Goal: Task Accomplishment & Management: Complete application form

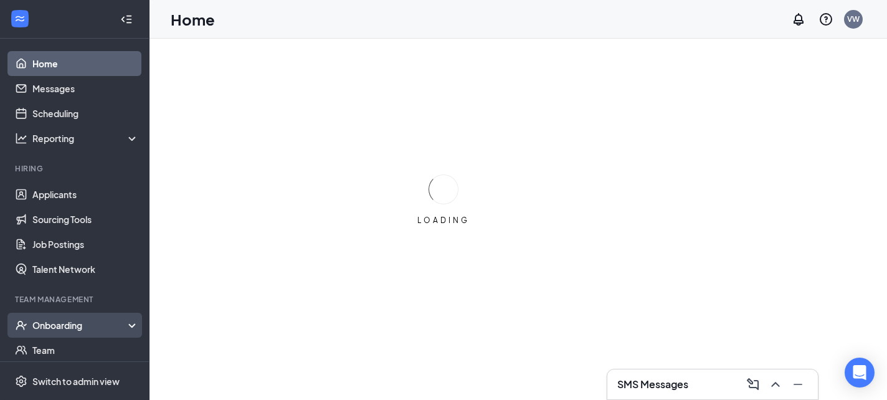
click at [75, 319] on div "Onboarding" at bounding box center [80, 325] width 96 height 12
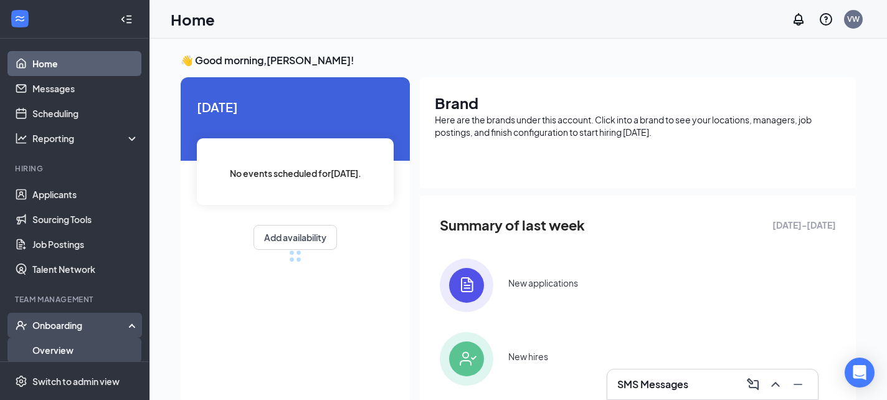
click at [69, 349] on link "Overview" at bounding box center [85, 350] width 106 height 25
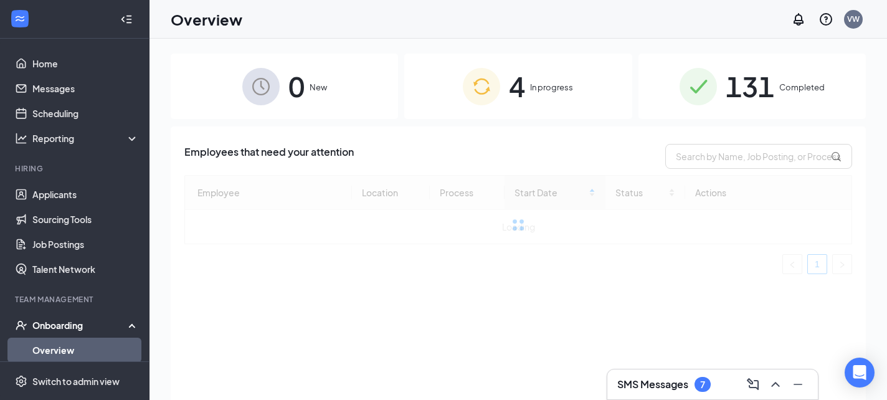
click at [504, 85] on div "4 In progress" at bounding box center [517, 86] width 227 height 65
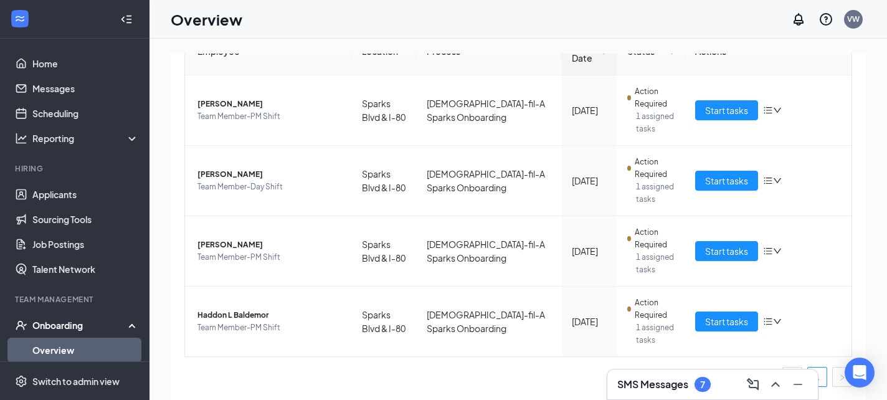
scroll to position [145, 0]
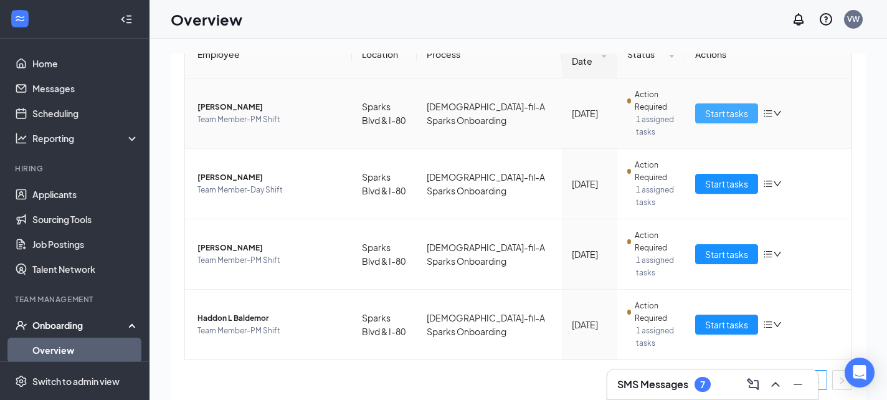
click at [712, 116] on span "Start tasks" at bounding box center [726, 113] width 43 height 14
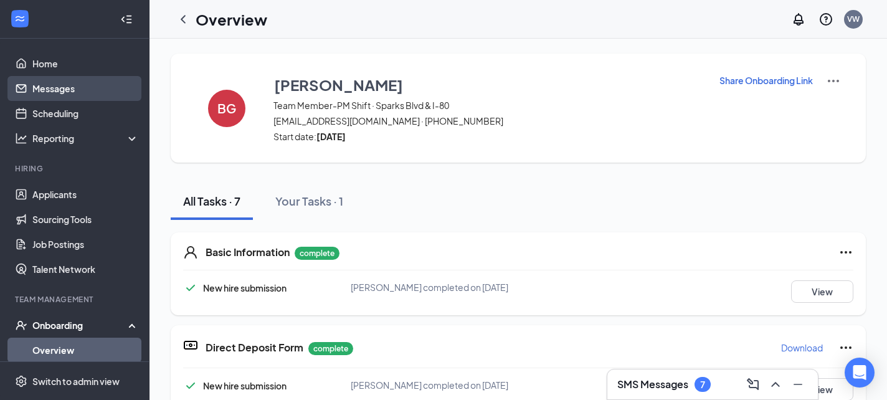
click at [114, 90] on link "Messages" at bounding box center [85, 88] width 106 height 25
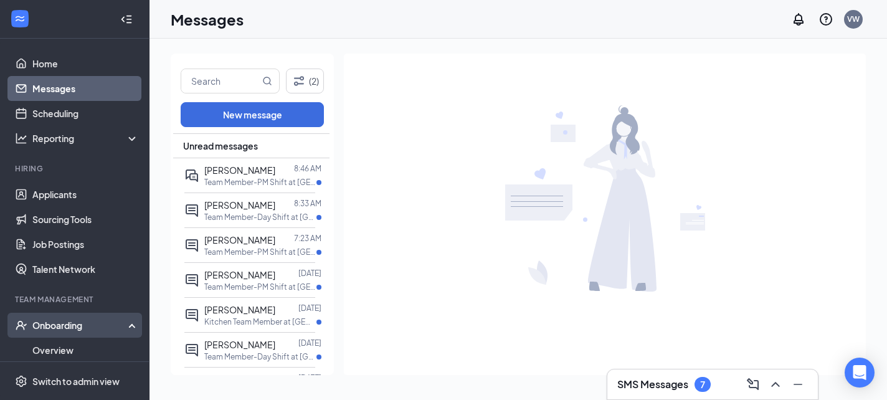
click at [48, 331] on div "Onboarding" at bounding box center [74, 325] width 149 height 25
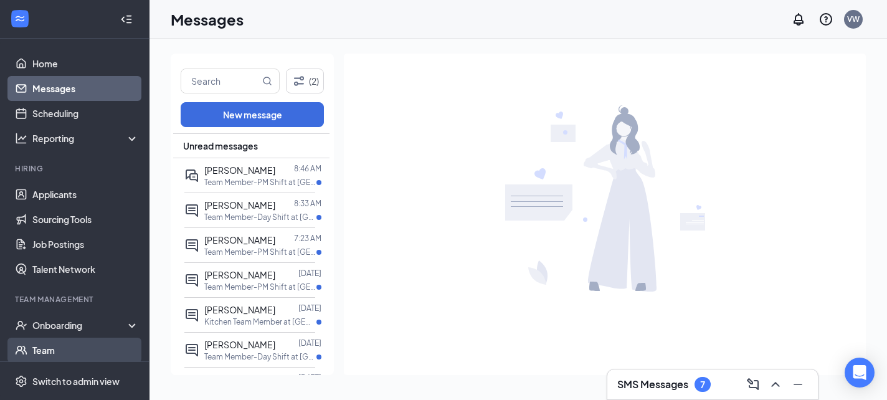
click at [67, 344] on link "Team" at bounding box center [85, 350] width 106 height 25
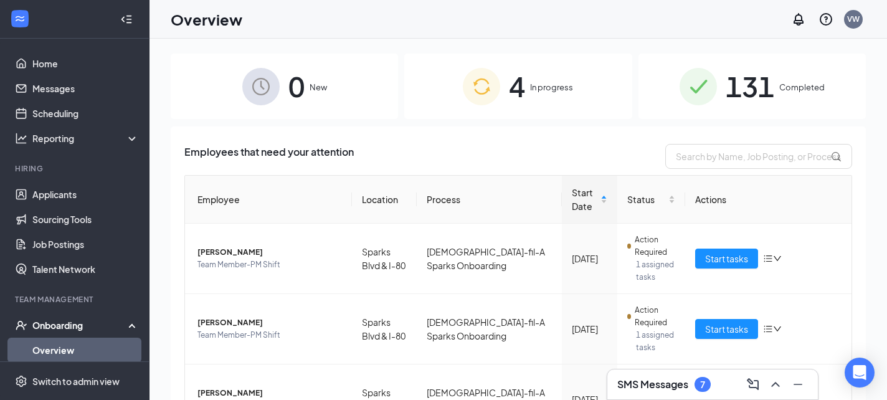
click at [529, 70] on div "4 In progress" at bounding box center [517, 86] width 227 height 65
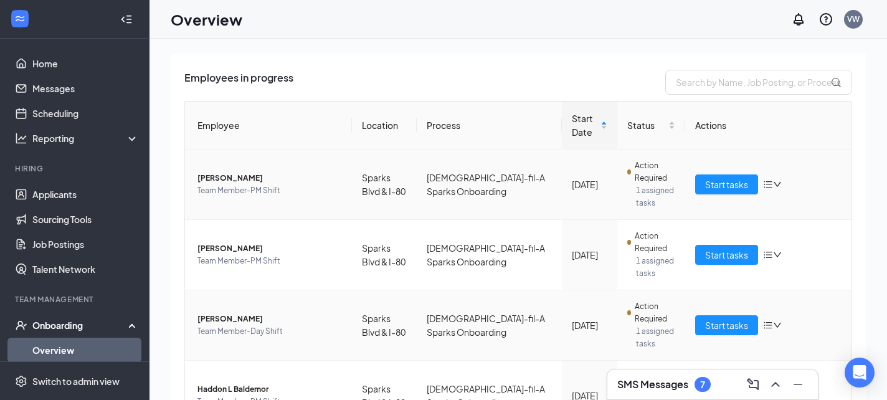
scroll to position [71, 0]
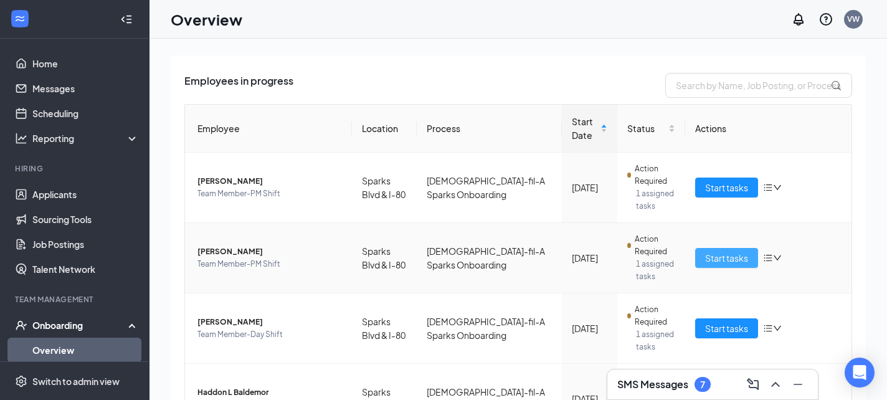
click at [703, 252] on button "Start tasks" at bounding box center [726, 258] width 63 height 20
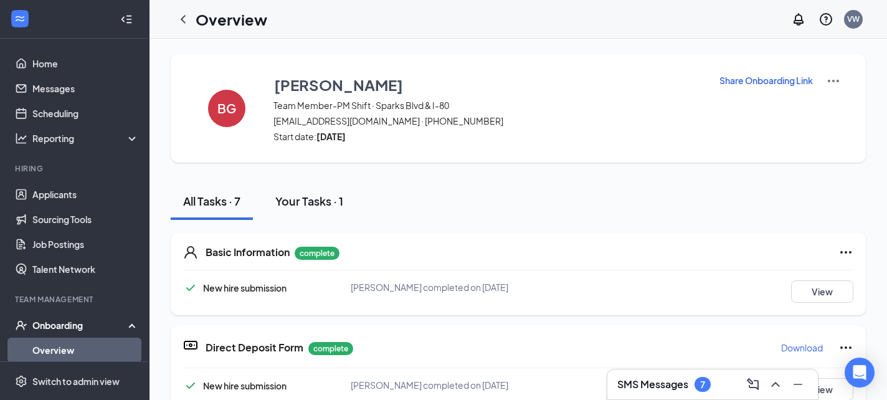
click at [333, 206] on div "Your Tasks · 1" at bounding box center [309, 201] width 68 height 16
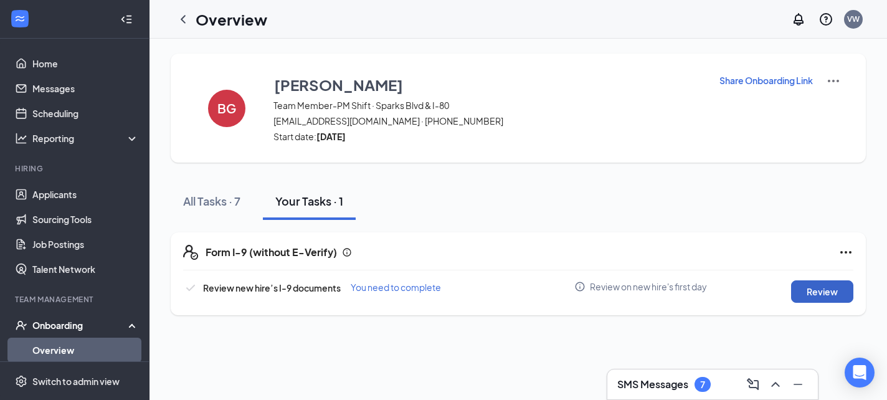
click at [833, 291] on button "Review" at bounding box center [822, 291] width 62 height 22
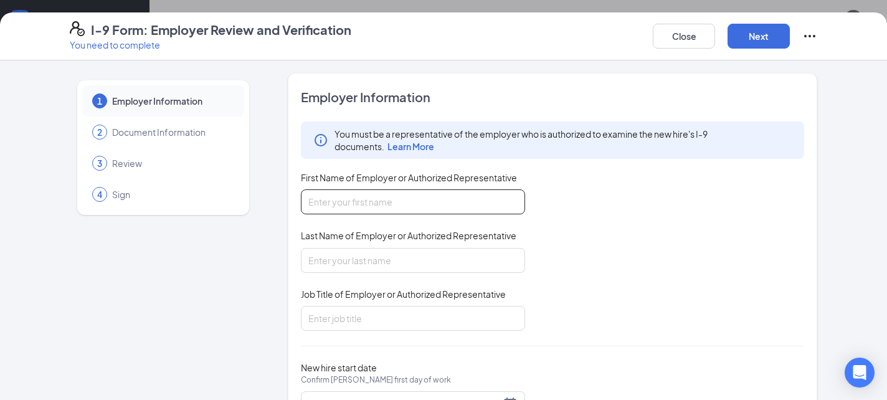
click at [442, 194] on input "First Name of Employer or Authorized Representative" at bounding box center [413, 201] width 224 height 25
type input "[PERSON_NAME]"
click at [394, 245] on div "Last Name of Employer or Authorized Representative" at bounding box center [413, 238] width 224 height 18
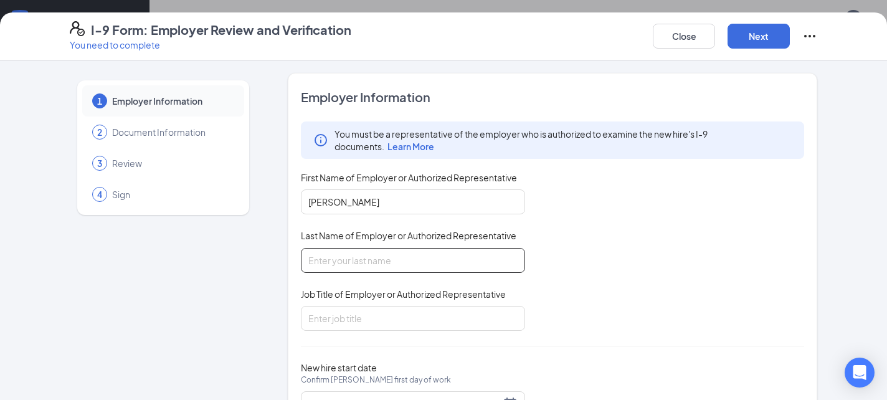
click at [390, 259] on input "Last Name of Employer or Authorized Representative" at bounding box center [413, 260] width 224 height 25
type input "[PERSON_NAME]"
click at [491, 303] on div "Job Title of Employer or Authorized Representative" at bounding box center [413, 297] width 224 height 18
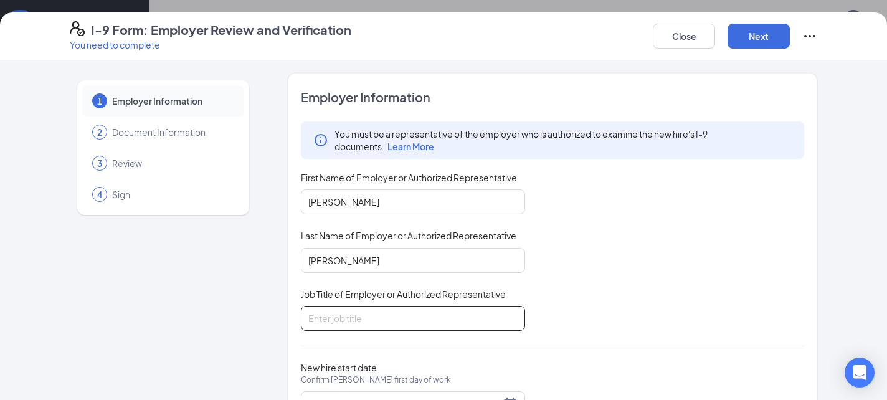
click at [490, 317] on input "Job Title of Employer or Authorized Representative" at bounding box center [413, 318] width 224 height 25
type input "Manager"
click at [552, 310] on div "You must be a representative of the employer who is authorized to examine the n…" at bounding box center [552, 225] width 503 height 209
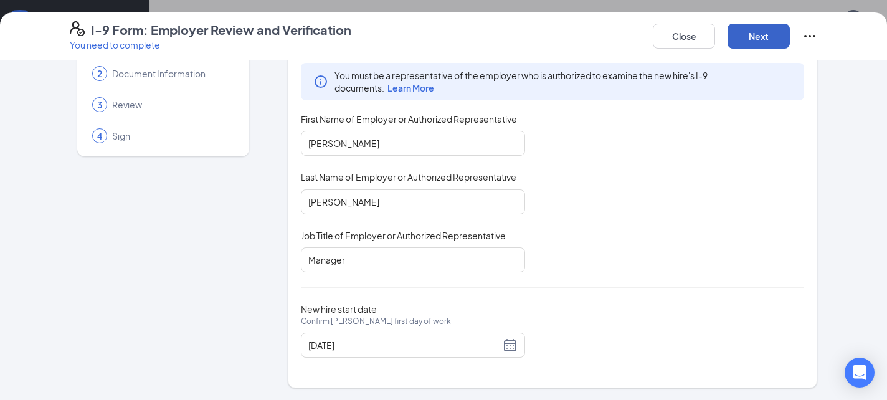
click at [764, 34] on button "Next" at bounding box center [758, 36] width 62 height 25
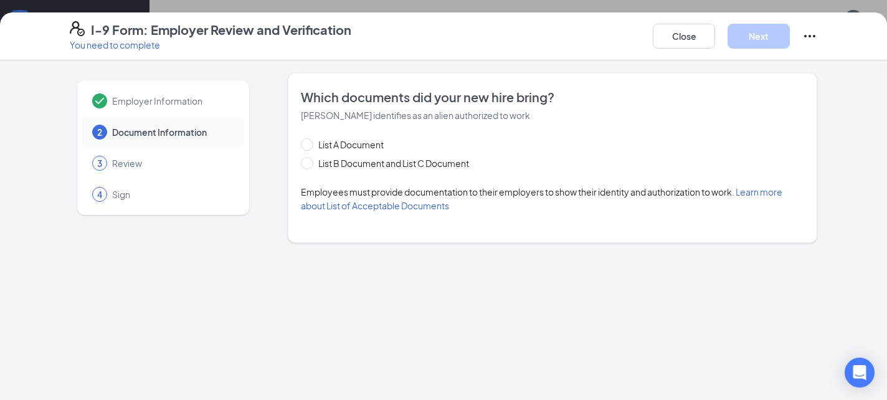
scroll to position [0, 0]
click at [369, 163] on span "List B Document and List C Document" at bounding box center [393, 163] width 161 height 14
click at [310, 163] on input "List B Document and List C Document" at bounding box center [305, 161] width 9 height 9
radio input "true"
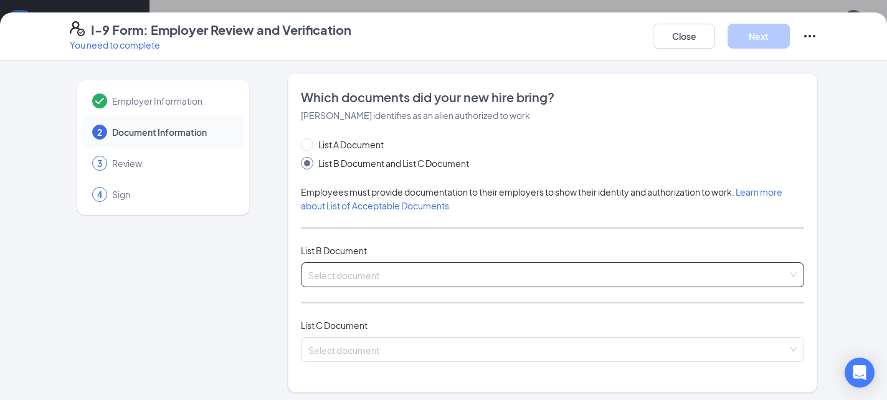
click at [359, 286] on div "Select document" at bounding box center [552, 274] width 503 height 25
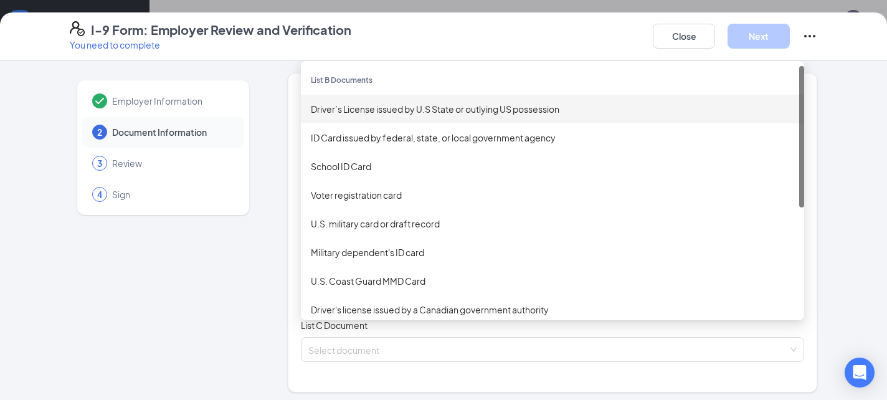
click at [398, 110] on div "Driver’s License issued by U.S State or outlying US possession" at bounding box center [552, 109] width 483 height 14
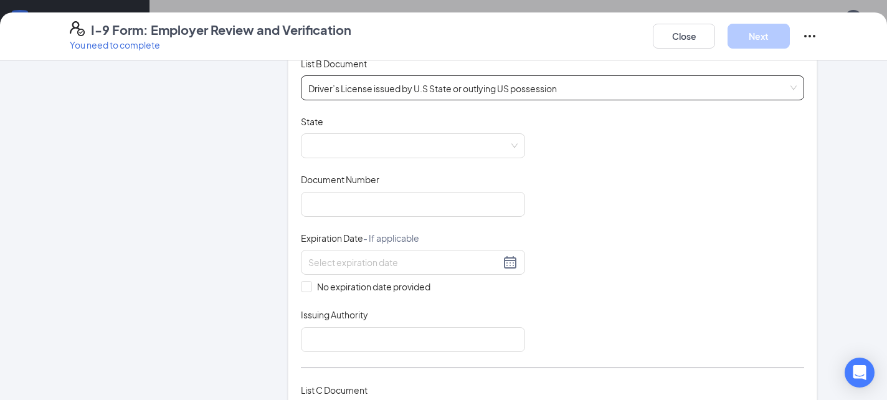
scroll to position [192, 0]
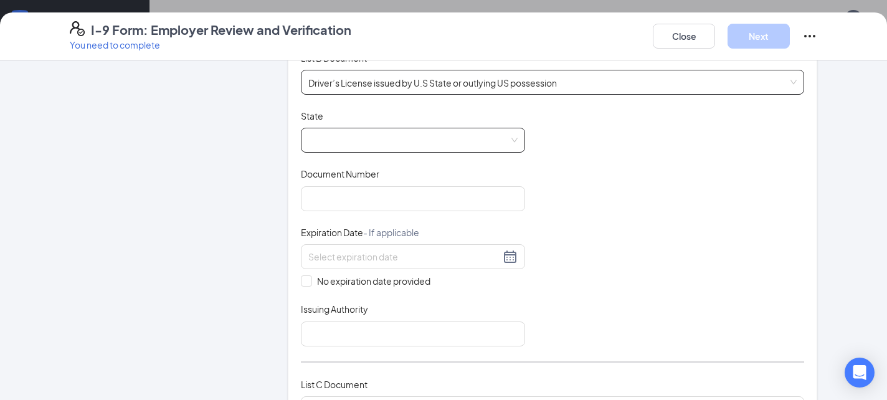
click at [368, 128] on span at bounding box center [412, 140] width 209 height 24
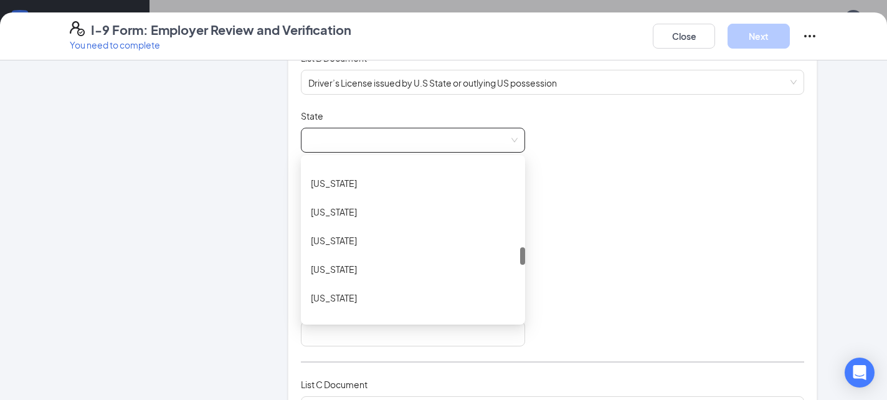
scroll to position [767, 0]
click at [395, 260] on div "[US_STATE]" at bounding box center [413, 267] width 204 height 14
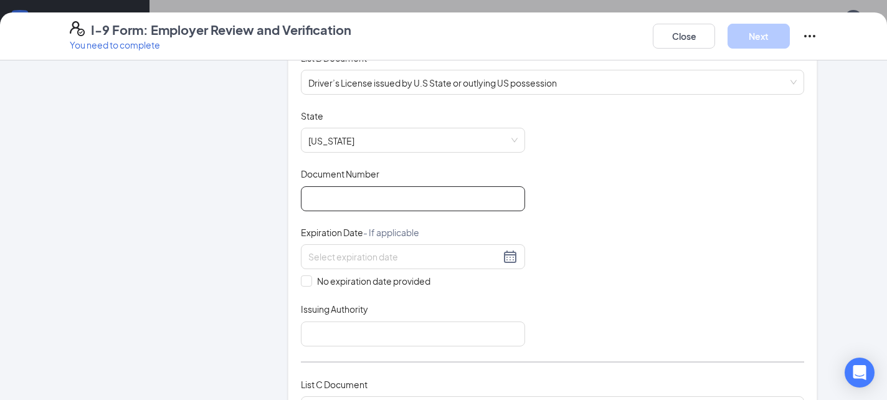
click at [390, 199] on input "Document Number" at bounding box center [413, 198] width 224 height 25
type input "0806958891"
click at [481, 263] on div at bounding box center [413, 256] width 224 height 25
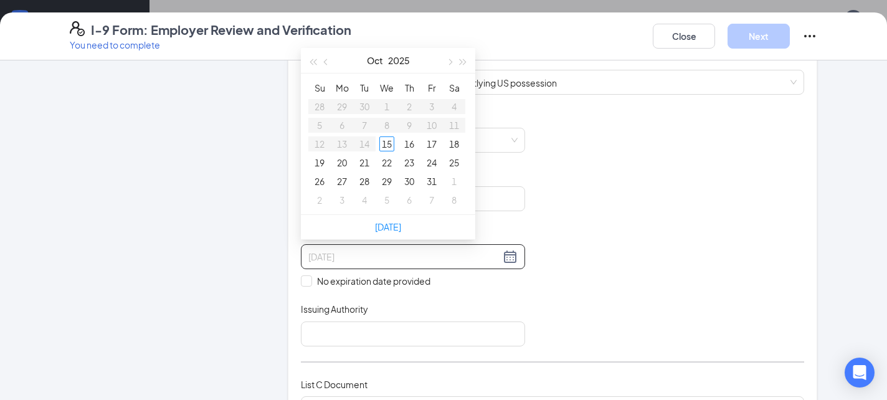
type input "10/17/2025"
click at [460, 62] on span "button" at bounding box center [463, 62] width 6 height 6
click at [324, 62] on span "button" at bounding box center [327, 62] width 6 height 6
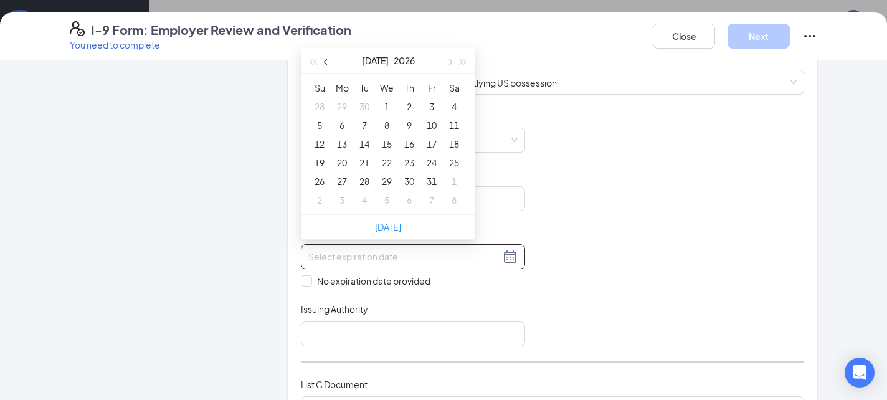
click at [324, 62] on span "button" at bounding box center [327, 62] width 6 height 6
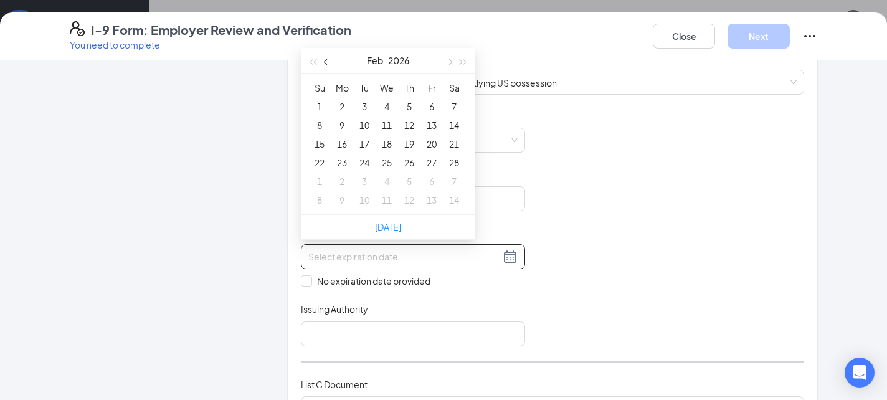
click at [324, 62] on span "button" at bounding box center [327, 62] width 6 height 6
type input "01/03/2026"
click at [450, 107] on div "3" at bounding box center [454, 106] width 15 height 15
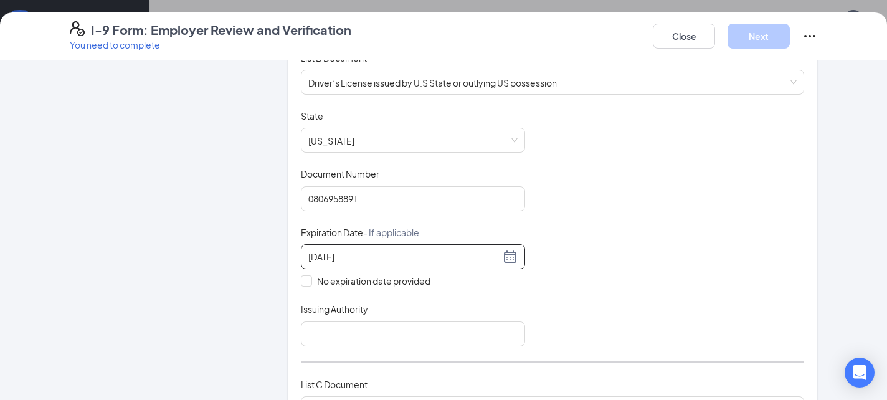
click at [594, 172] on div "Document Title Driver’s License issued by U.S State or outlying US possession S…" at bounding box center [552, 228] width 503 height 237
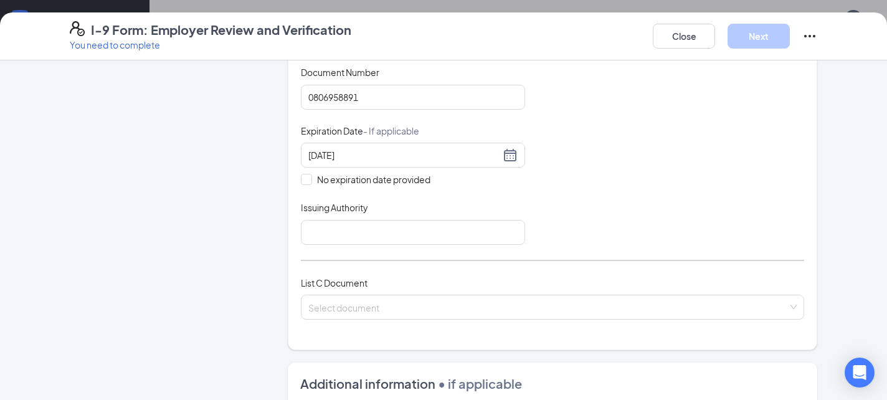
scroll to position [298, 0]
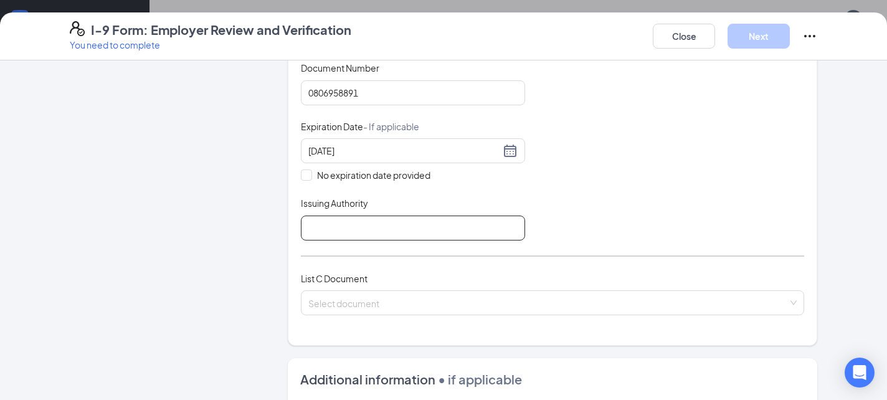
click at [461, 217] on input "Issuing Authority" at bounding box center [413, 227] width 224 height 25
type input "[US_STATE]"
click at [423, 312] on div "List C Document Select document" at bounding box center [552, 301] width 503 height 59
click at [422, 301] on input "search" at bounding box center [548, 300] width 480 height 19
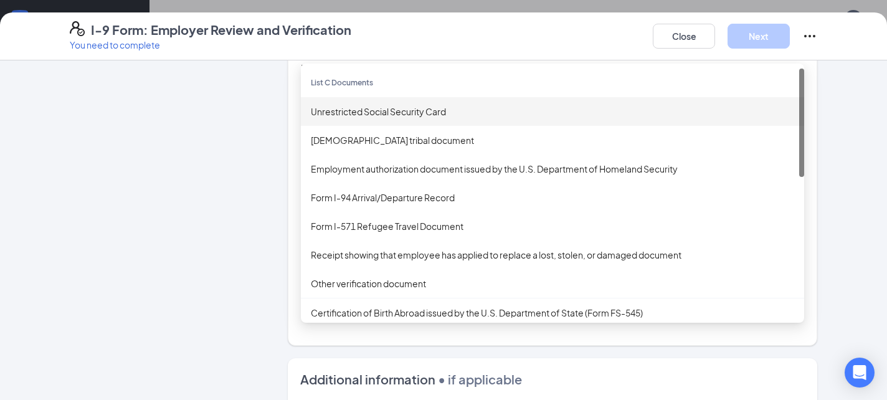
click at [432, 105] on div "Unrestricted Social Security Card" at bounding box center [552, 112] width 483 height 14
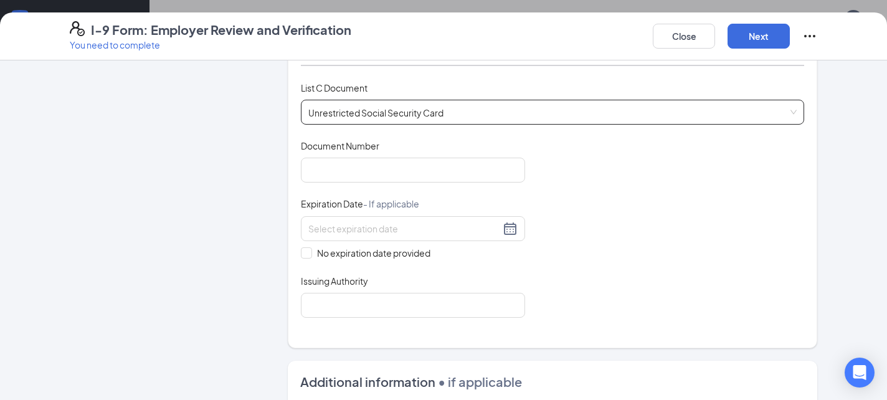
scroll to position [498, 0]
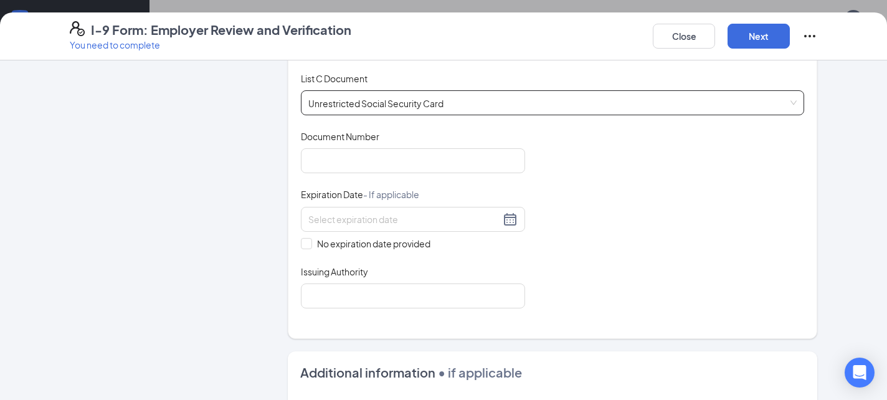
click at [375, 137] on span "Document Number" at bounding box center [340, 136] width 78 height 12
click at [375, 148] on input "Document Number" at bounding box center [413, 160] width 224 height 25
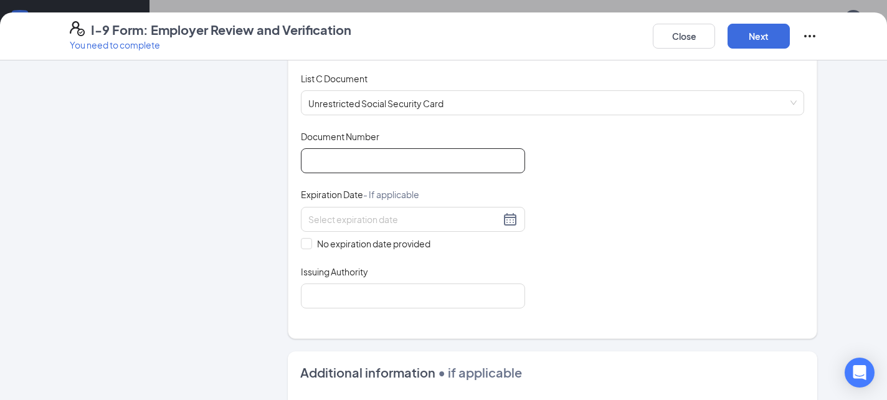
click at [375, 148] on input "Document Number" at bounding box center [413, 160] width 224 height 25
type input "773164024"
click at [365, 240] on span "No expiration date provided" at bounding box center [373, 244] width 123 height 14
click at [310, 240] on input "No expiration date provided" at bounding box center [305, 242] width 9 height 9
checkbox input "true"
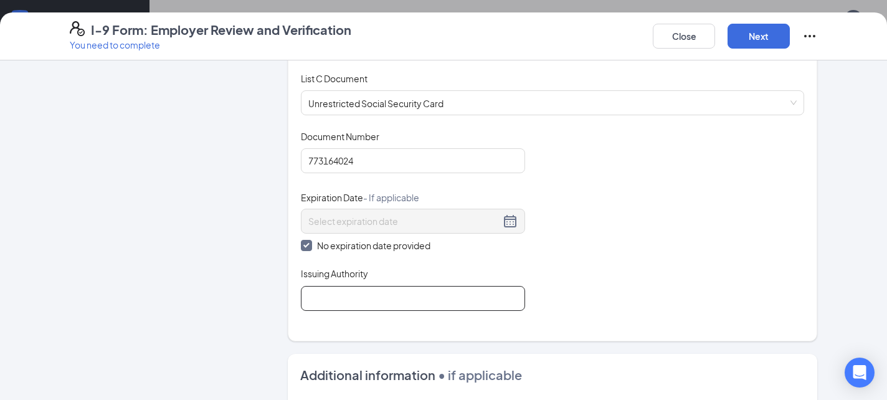
click at [365, 291] on input "Issuing Authority" at bounding box center [413, 298] width 224 height 25
type input "Social Security Administration"
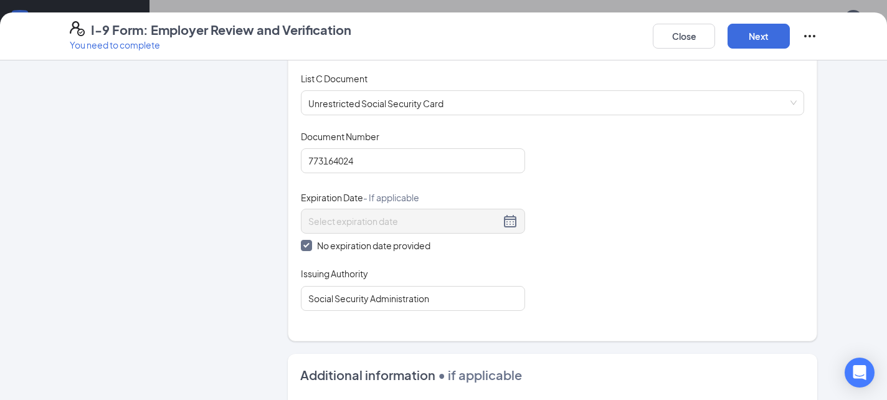
click at [785, 21] on div "I-9 Form: Employer Review and Verification You need to complete Close Next" at bounding box center [443, 36] width 887 height 48
click at [766, 32] on button "Next" at bounding box center [758, 36] width 62 height 25
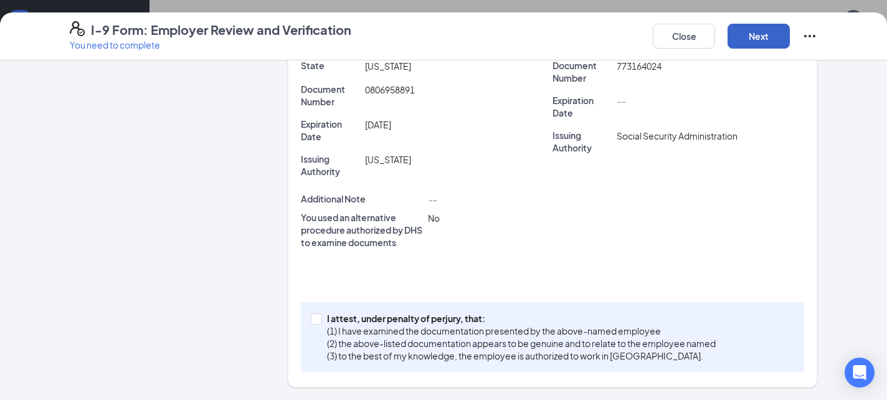
scroll to position [328, 0]
click at [430, 351] on p "(3) to the best of my knowledge, the employee is authorized to work in [GEOGRAP…" at bounding box center [521, 356] width 389 height 12
click at [319, 323] on input "I attest, under penalty of [PERSON_NAME], that: (1) I have examined the documen…" at bounding box center [315, 318] width 9 height 9
checkbox input "true"
click at [749, 37] on button "Next" at bounding box center [758, 36] width 62 height 25
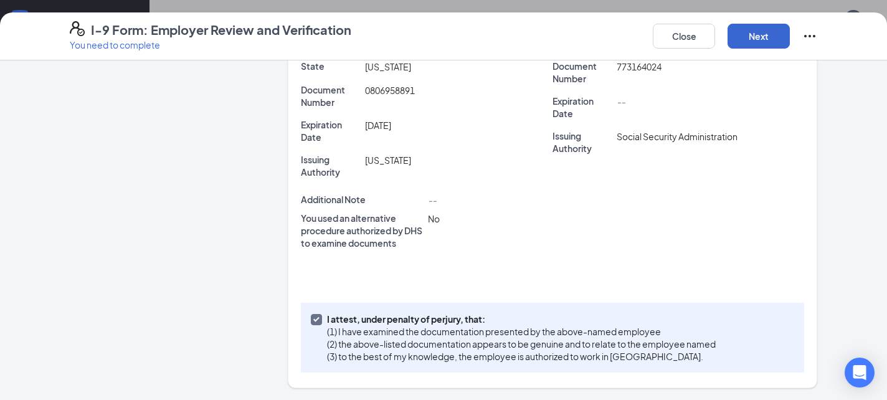
scroll to position [0, 0]
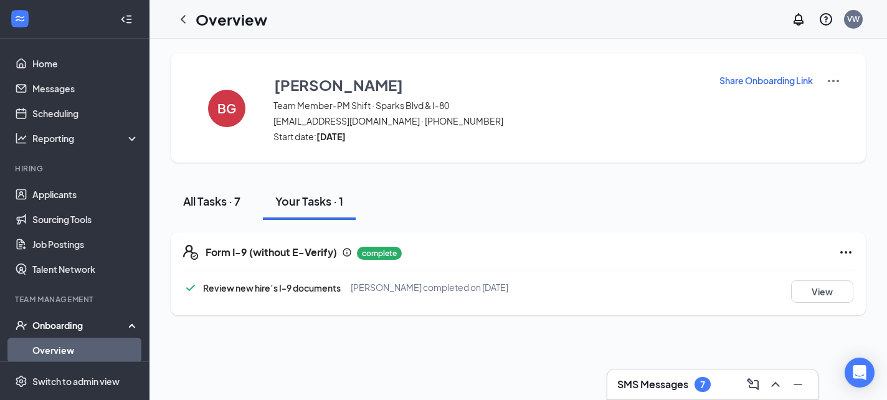
click at [239, 194] on div "All Tasks · 7" at bounding box center [211, 201] width 57 height 16
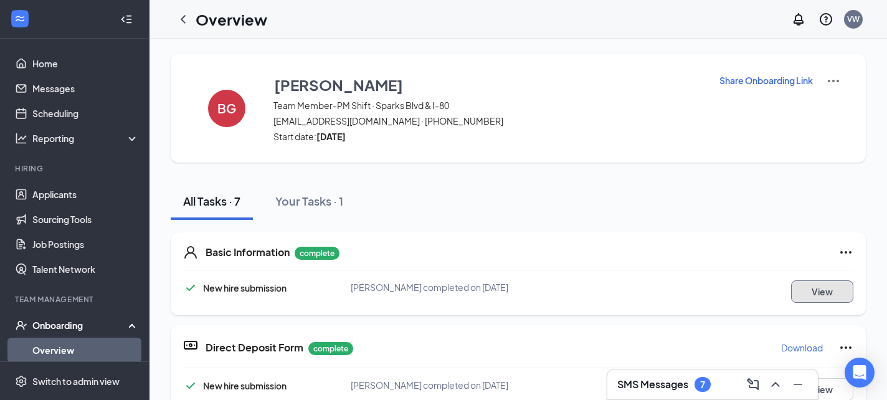
click at [805, 292] on button "View" at bounding box center [822, 291] width 62 height 22
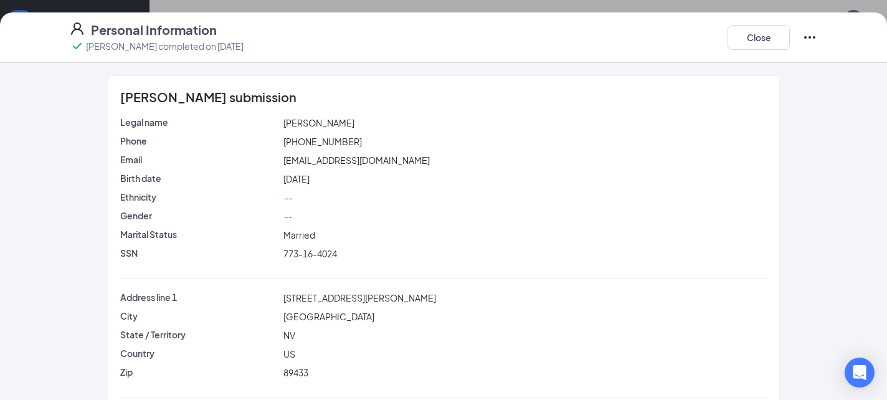
drag, startPoint x: 280, startPoint y: 251, endPoint x: 369, endPoint y: 263, distance: 89.8
click at [369, 263] on div "SSN 773-16-4024" at bounding box center [443, 256] width 646 height 19
drag, startPoint x: 276, startPoint y: 252, endPoint x: 366, endPoint y: 251, distance: 89.7
click at [366, 251] on div "SSN 773-16-4024" at bounding box center [443, 254] width 651 height 14
copy div "773-16-4024"
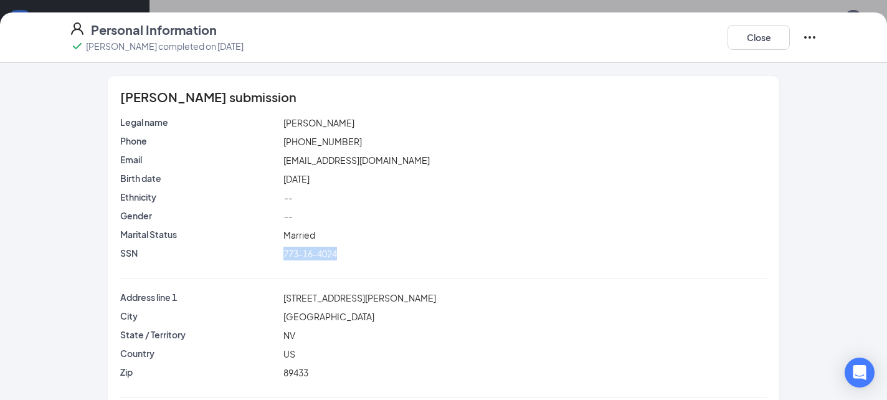
drag, startPoint x: 318, startPoint y: 123, endPoint x: 357, endPoint y: 123, distance: 39.2
click at [357, 123] on div "Brayan T Guerra" at bounding box center [525, 123] width 489 height 14
copy span "Guerra"
drag, startPoint x: 279, startPoint y: 120, endPoint x: 310, endPoint y: 121, distance: 30.6
click at [310, 121] on div "Legal name Brayan T Guerra" at bounding box center [443, 123] width 651 height 14
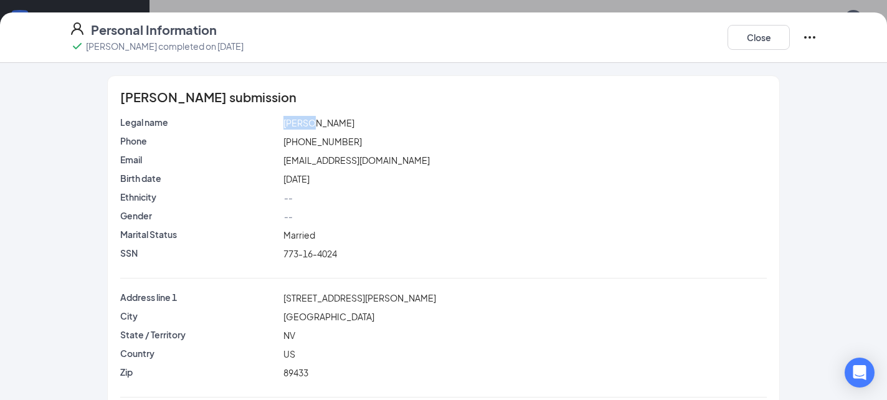
copy div "Brayan"
drag, startPoint x: 268, startPoint y: 295, endPoint x: 388, endPoint y: 295, distance: 120.2
click at [388, 295] on div "Address line 1 5852 Parker Place" at bounding box center [443, 298] width 651 height 14
copy div "5852 Parker Place"
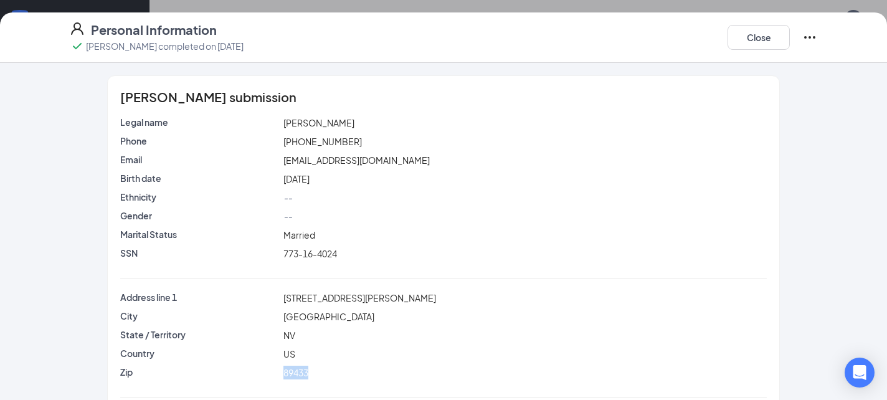
drag, startPoint x: 263, startPoint y: 372, endPoint x: 333, endPoint y: 372, distance: 69.1
click at [333, 372] on div "Zip 89433" at bounding box center [443, 373] width 651 height 14
copy div "89433"
drag, startPoint x: 285, startPoint y: 140, endPoint x: 379, endPoint y: 141, distance: 94.7
click at [379, 141] on div "(775) 303-7014" at bounding box center [525, 142] width 489 height 14
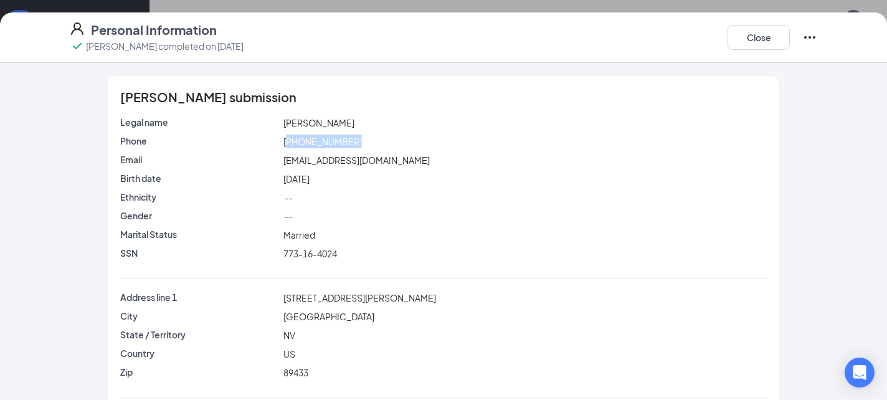
copy span "775) 303-7014"
drag, startPoint x: 277, startPoint y: 161, endPoint x: 449, endPoint y: 162, distance: 172.5
click at [451, 163] on div "Email brayanguerramig619@gmail.com" at bounding box center [443, 160] width 651 height 14
copy div "brayanguerramig619@gmail.com"
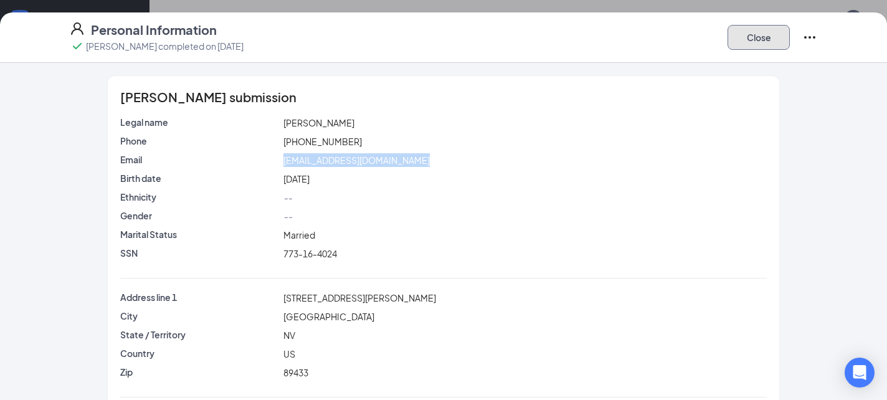
click at [756, 49] on button "Close" at bounding box center [758, 37] width 62 height 25
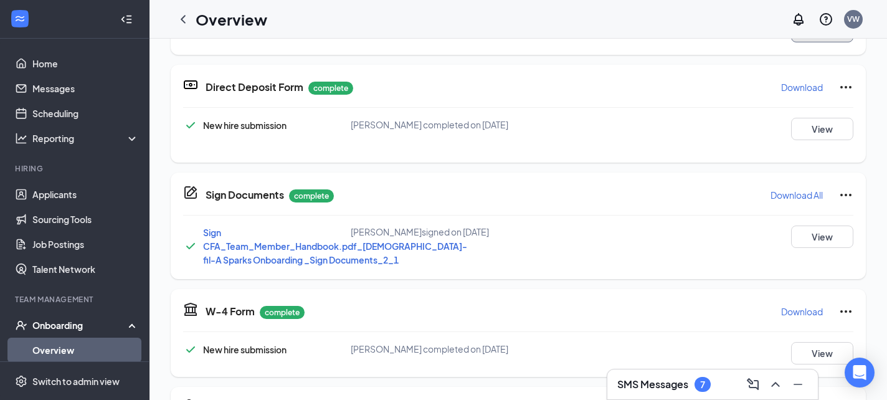
scroll to position [11, 0]
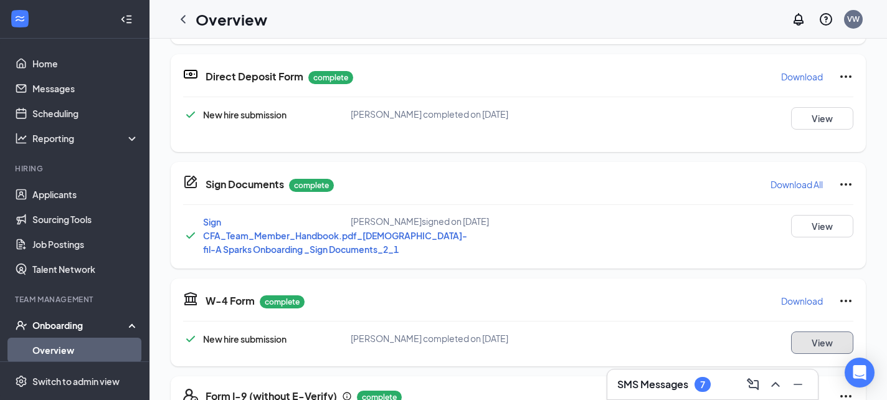
click at [825, 352] on button "View" at bounding box center [822, 342] width 62 height 22
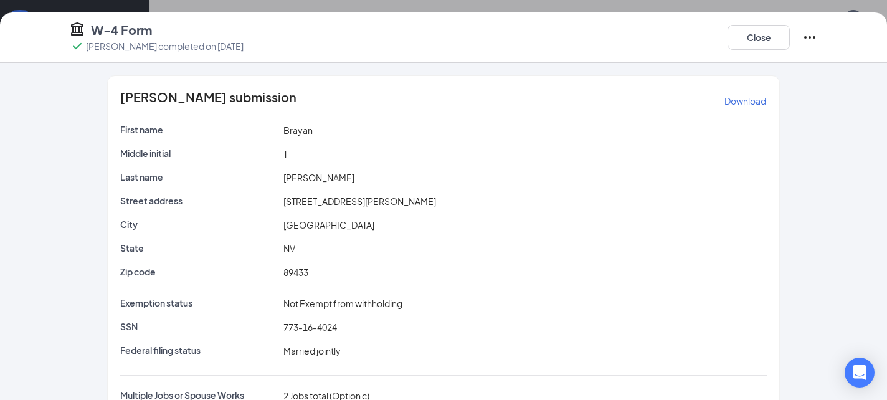
scroll to position [0, 0]
click at [767, 31] on button "Close" at bounding box center [758, 37] width 62 height 25
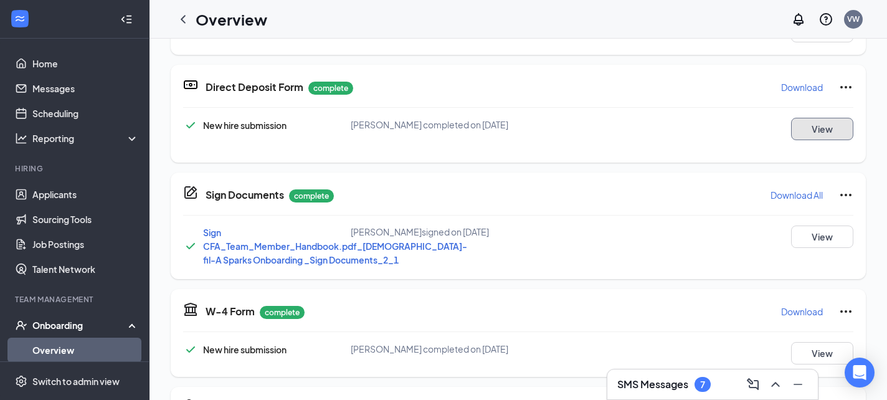
click at [837, 130] on button "View" at bounding box center [822, 129] width 62 height 22
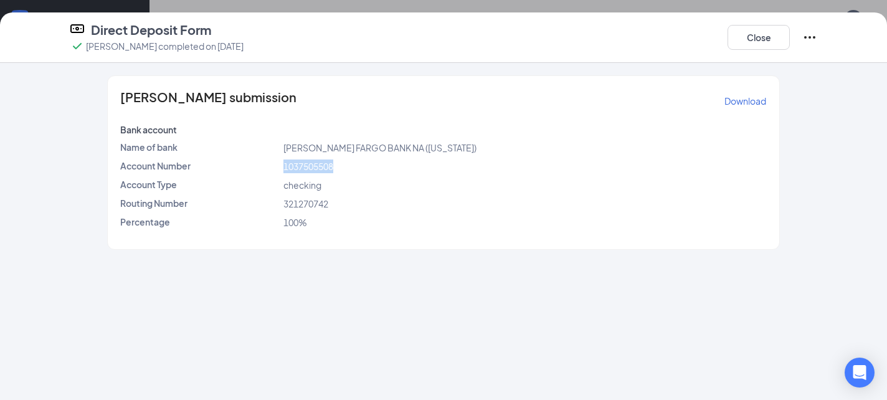
drag, startPoint x: 258, startPoint y: 163, endPoint x: 360, endPoint y: 165, distance: 101.5
click at [360, 165] on div "Account Number 1037505508" at bounding box center [443, 166] width 651 height 14
copy div "1037505508"
drag, startPoint x: 272, startPoint y: 202, endPoint x: 344, endPoint y: 204, distance: 72.9
click at [344, 204] on div "Routing Number 321270742" at bounding box center [443, 204] width 651 height 14
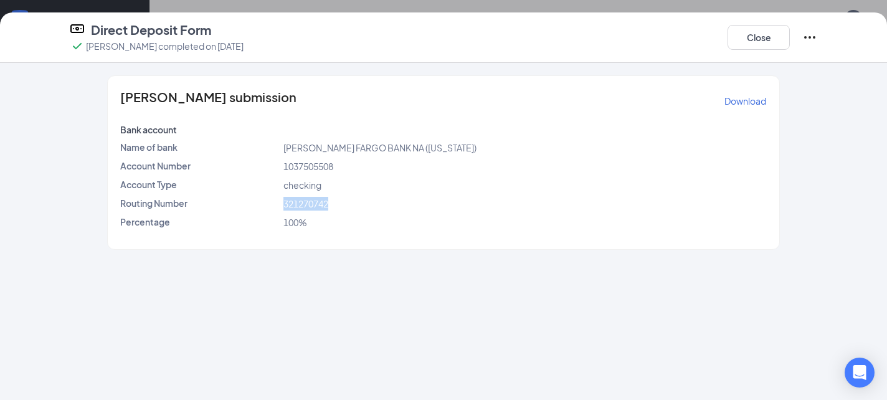
copy div "321270742"
click at [752, 35] on button "Close" at bounding box center [758, 37] width 62 height 25
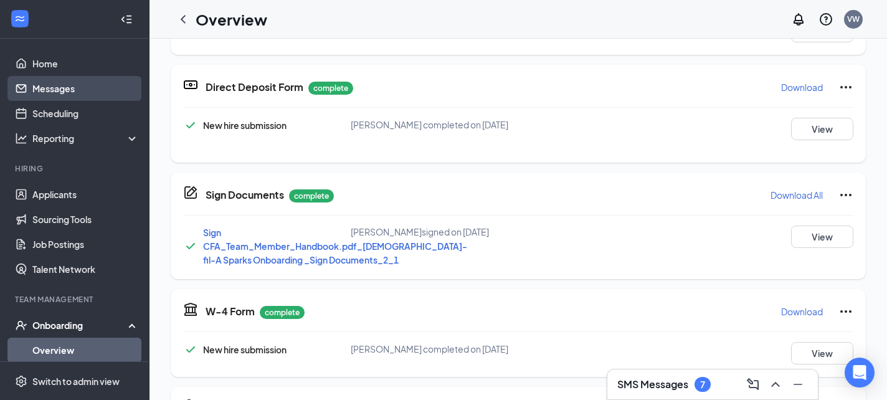
click at [62, 81] on link "Messages" at bounding box center [85, 88] width 106 height 25
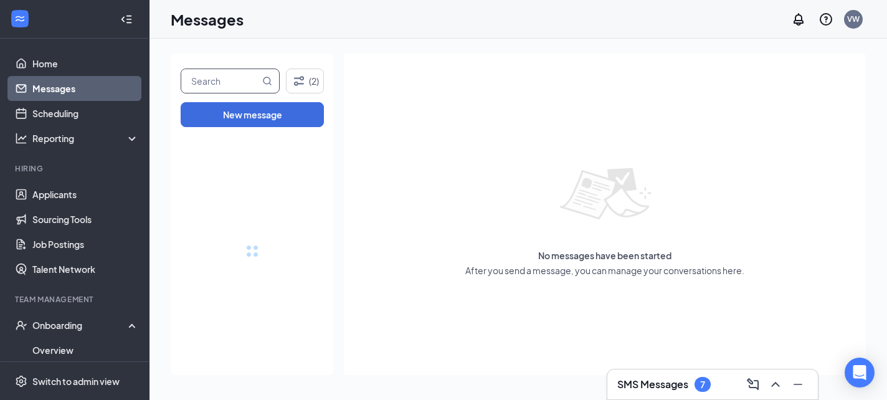
click at [208, 81] on input "text" at bounding box center [220, 81] width 78 height 24
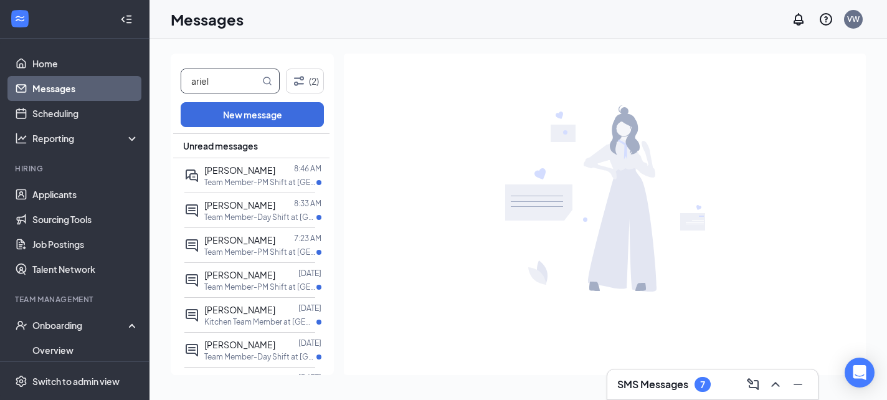
type input "ariel"
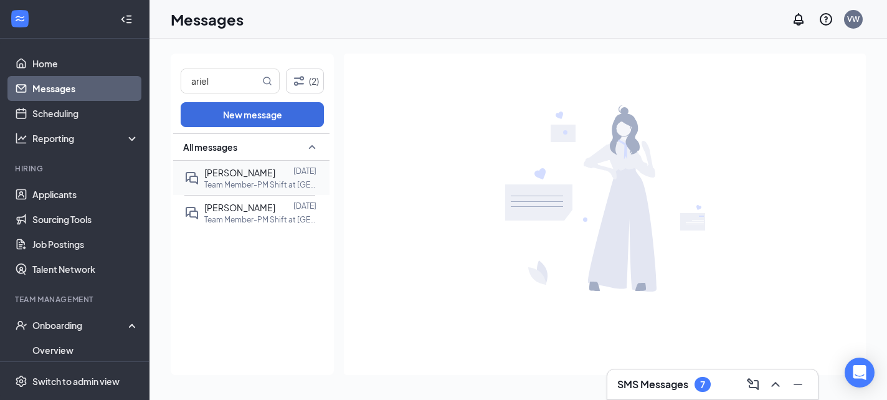
click at [219, 189] on div "Ariel Martinez Oct 11 Team Member-PM Shift at Sparks Blvd & I-80" at bounding box center [249, 178] width 131 height 34
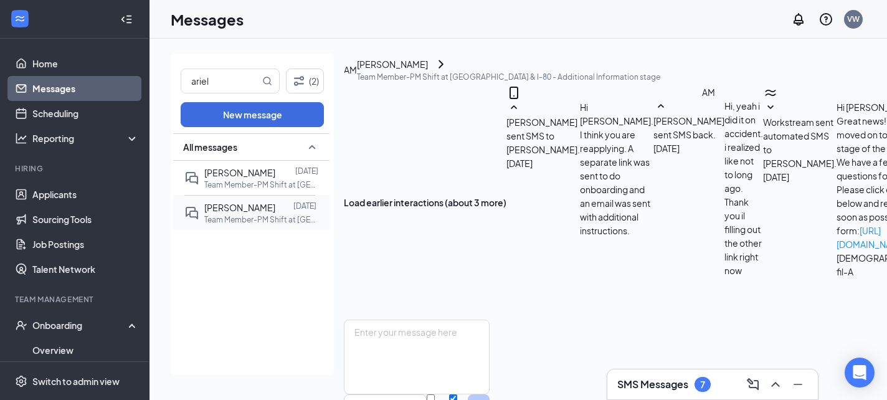
click at [277, 214] on p "Team Member-PM Shift at [GEOGRAPHIC_DATA] & I-80" at bounding box center [260, 219] width 112 height 11
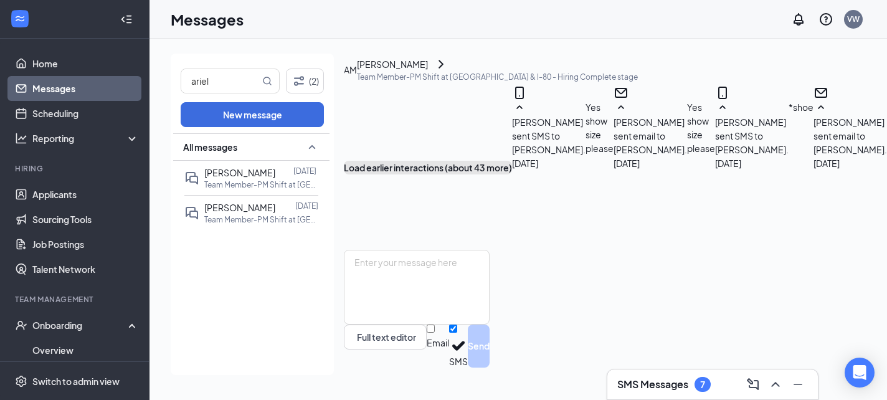
click at [512, 161] on button "Load earlier interactions (about 43 more)" at bounding box center [428, 168] width 168 height 14
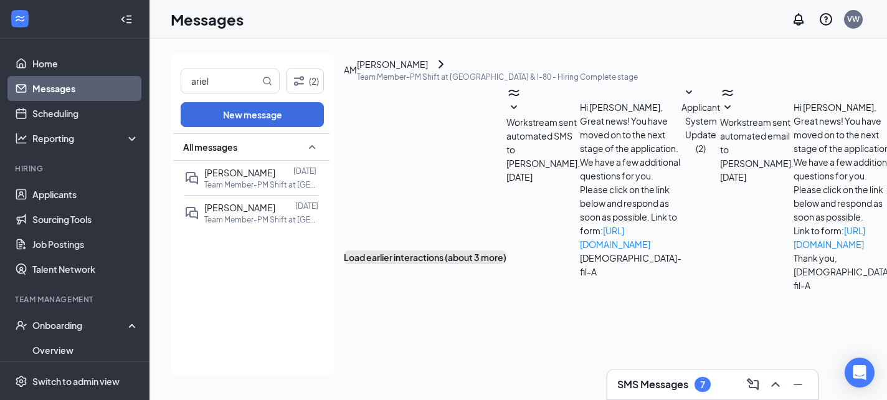
scroll to position [1549, 0]
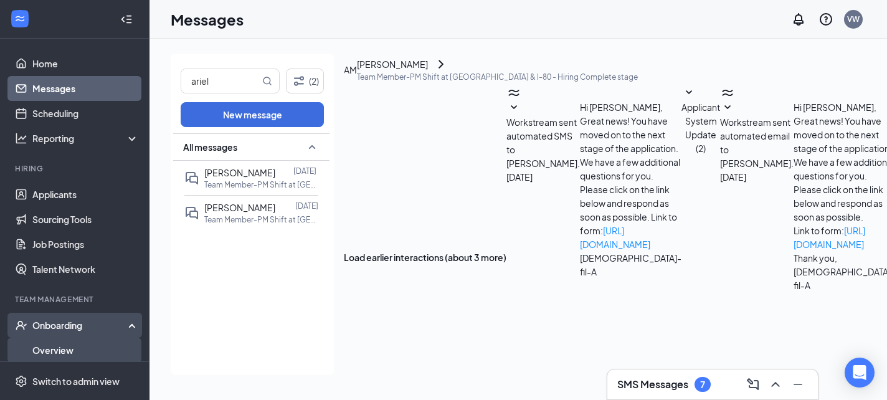
click at [77, 346] on link "Overview" at bounding box center [85, 350] width 106 height 25
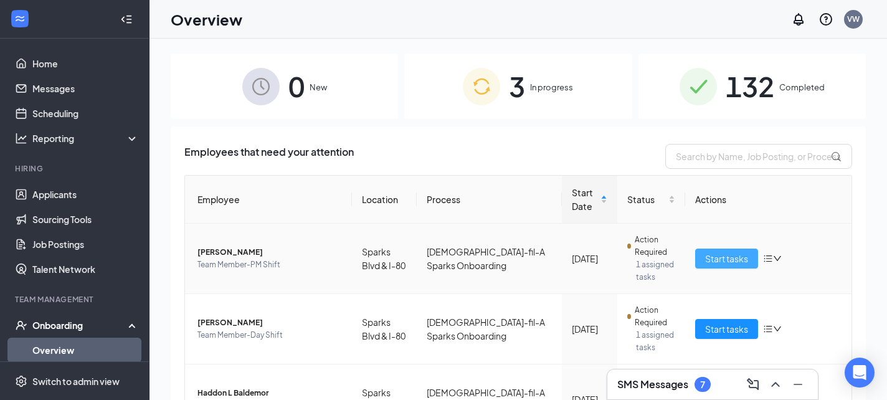
click at [731, 257] on span "Start tasks" at bounding box center [726, 259] width 43 height 14
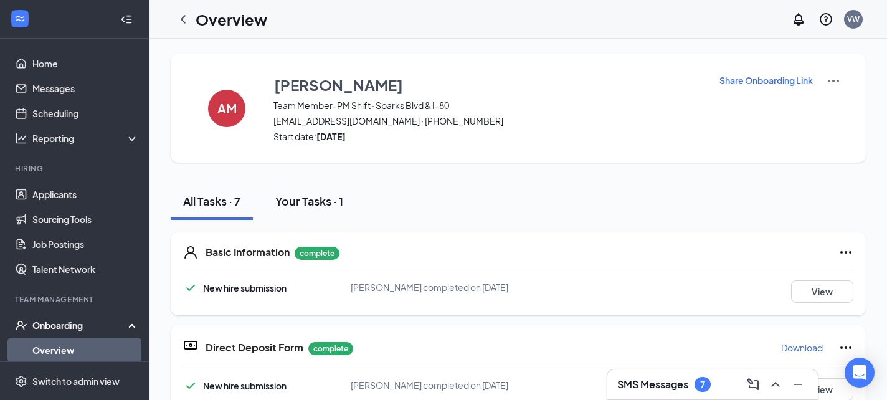
click at [328, 202] on div "Your Tasks · 1" at bounding box center [309, 201] width 68 height 16
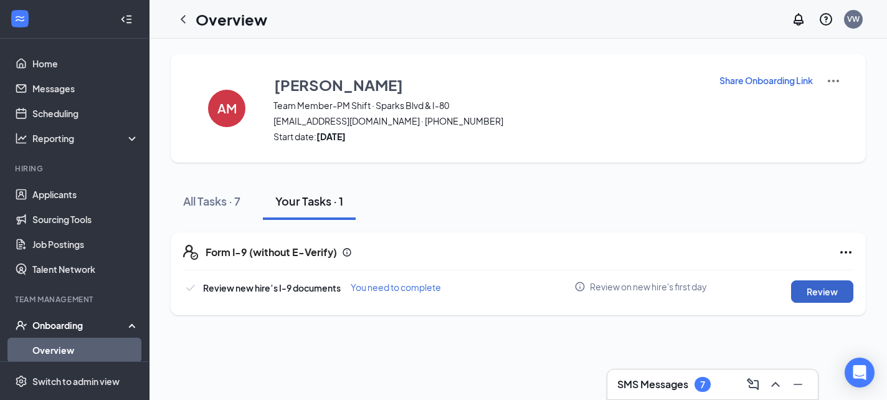
click at [835, 285] on button "Review" at bounding box center [822, 291] width 62 height 22
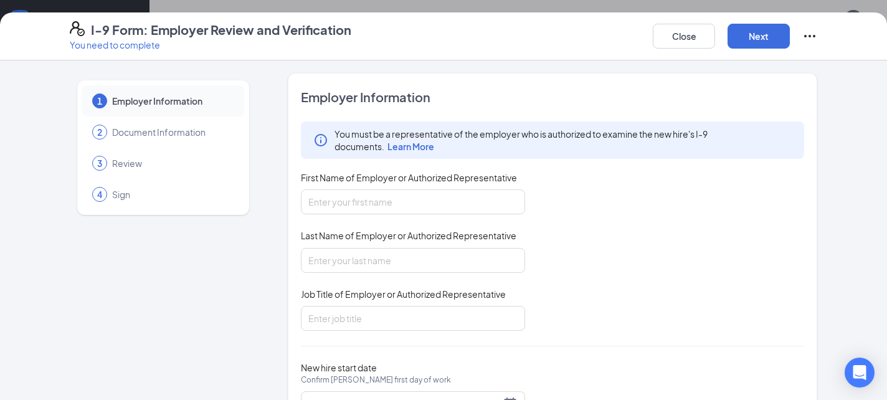
click at [338, 216] on div "You must be a representative of the employer who is authorized to examine the n…" at bounding box center [552, 225] width 503 height 209
click at [334, 204] on input "First Name of Employer or Authorized Representative" at bounding box center [413, 201] width 224 height 25
type input "[PERSON_NAME]"
click at [394, 257] on input "Last Name of Employer or Authorized Representative" at bounding box center [413, 260] width 224 height 25
type input "[PERSON_NAME]"
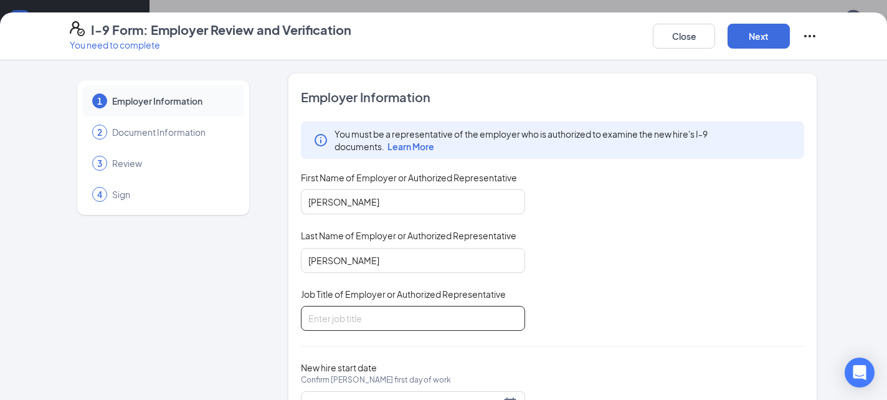
click at [412, 320] on input "Job Title of Employer or Authorized Representative" at bounding box center [413, 318] width 224 height 25
type input "Manager"
click at [769, 42] on button "Next" at bounding box center [758, 36] width 62 height 25
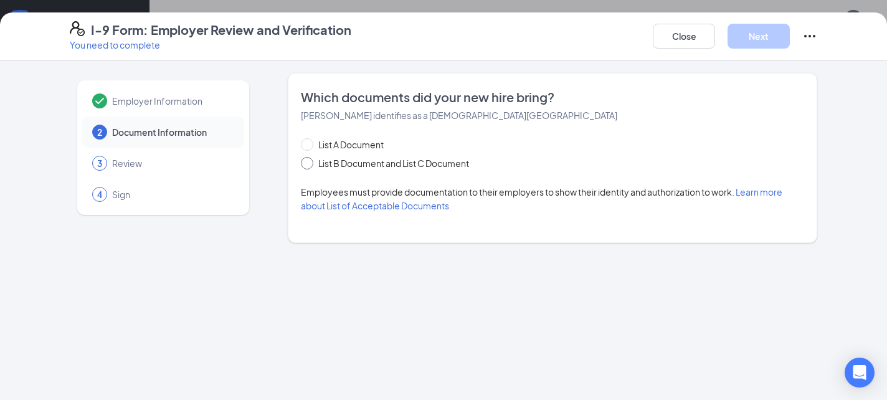
click at [361, 158] on span "List B Document and List C Document" at bounding box center [393, 163] width 161 height 14
click at [310, 158] on input "List B Document and List C Document" at bounding box center [305, 161] width 9 height 9
radio input "true"
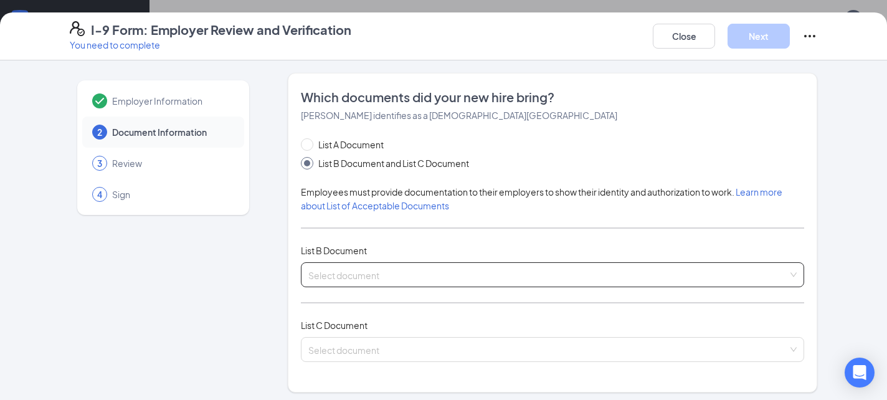
click at [346, 267] on div "Select document" at bounding box center [552, 274] width 503 height 25
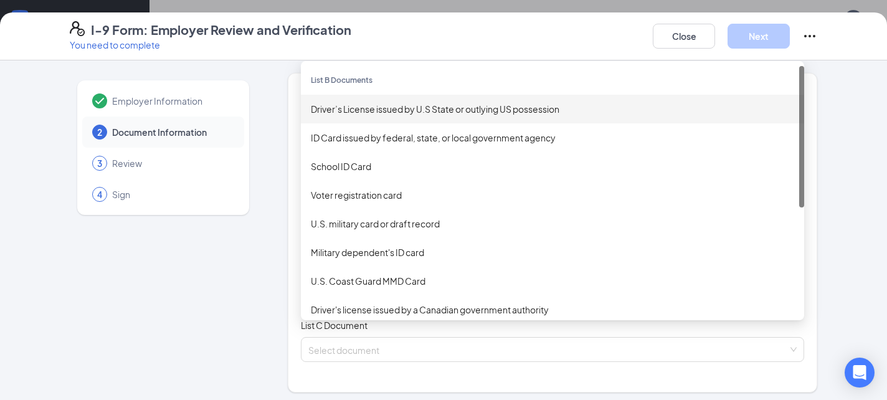
click at [399, 102] on div "Driver’s License issued by U.S State or outlying US possession" at bounding box center [552, 109] width 483 height 14
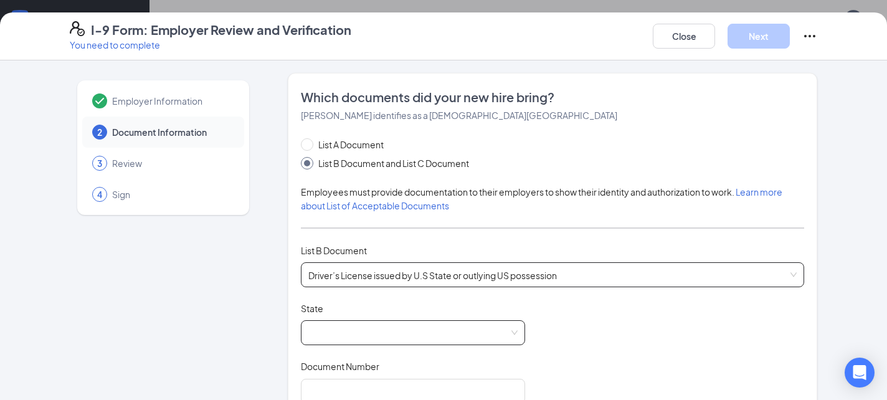
click at [329, 340] on span at bounding box center [412, 333] width 209 height 24
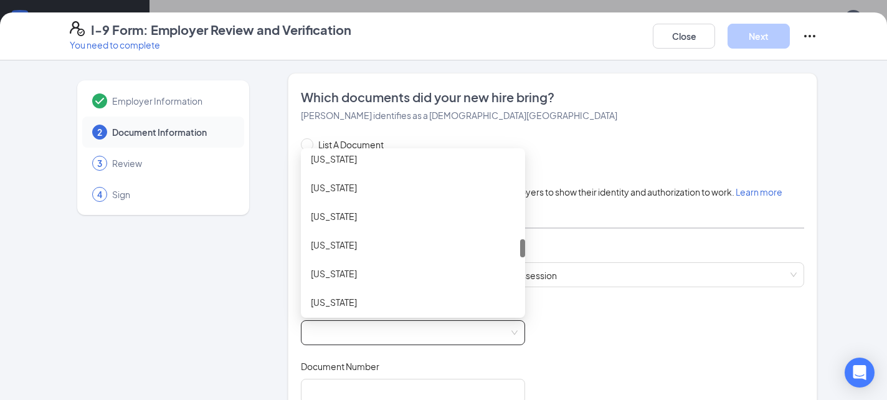
scroll to position [758, 0]
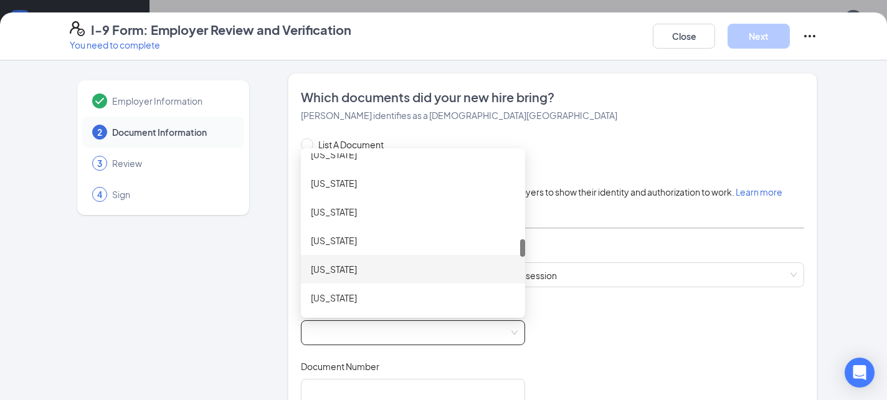
click at [338, 266] on div "[US_STATE]" at bounding box center [413, 269] width 204 height 14
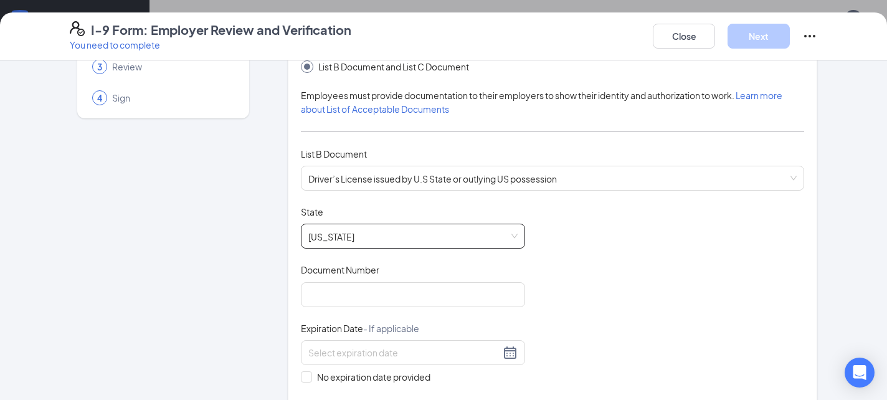
scroll to position [111, 0]
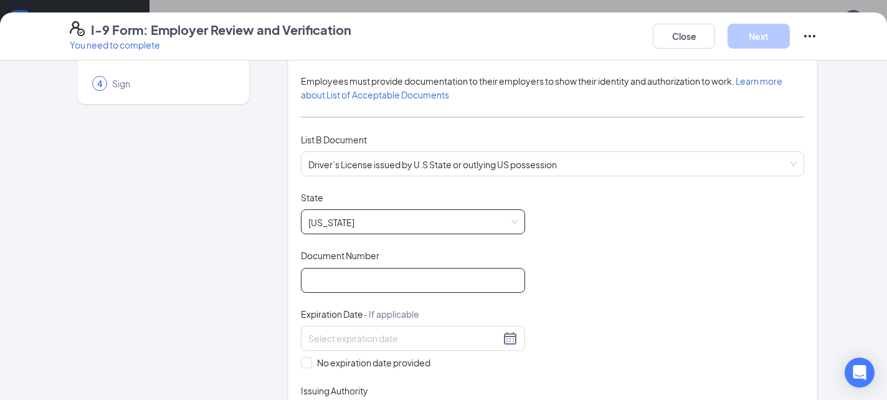
click at [338, 287] on input "Document Number" at bounding box center [413, 280] width 224 height 25
type input "0807848966"
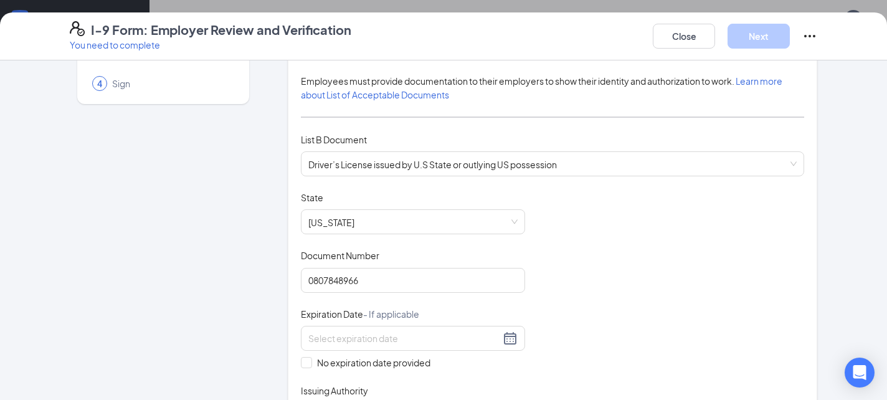
click at [362, 349] on div "No expiration date provided" at bounding box center [413, 348] width 224 height 44
click at [362, 345] on div at bounding box center [413, 338] width 224 height 25
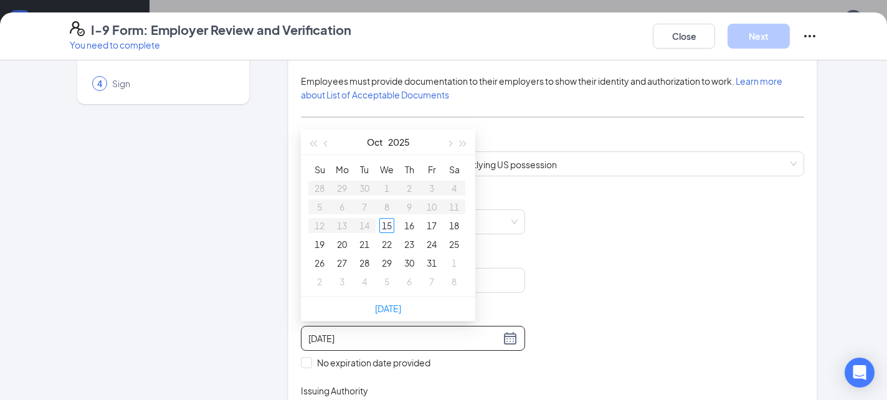
type input "10/17/2025"
click at [460, 141] on span "button" at bounding box center [463, 144] width 6 height 6
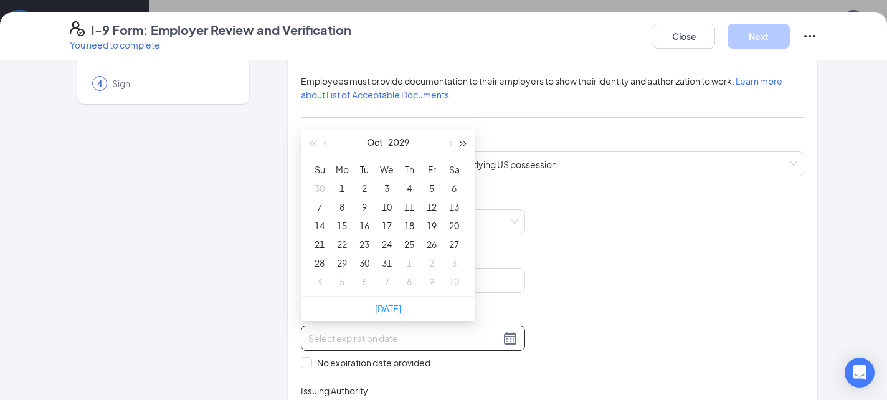
click at [460, 141] on span "button" at bounding box center [463, 144] width 6 height 6
click at [329, 143] on span "button" at bounding box center [327, 144] width 6 height 6
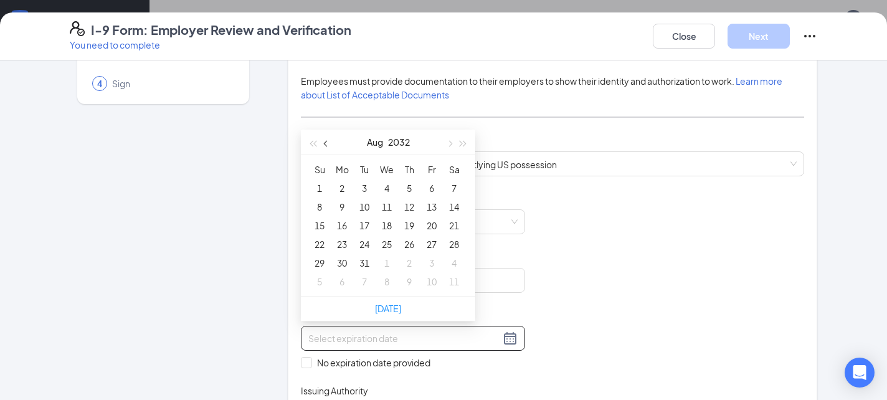
click at [329, 143] on span "button" at bounding box center [327, 144] width 6 height 6
click at [407, 257] on div "29" at bounding box center [409, 262] width 15 height 15
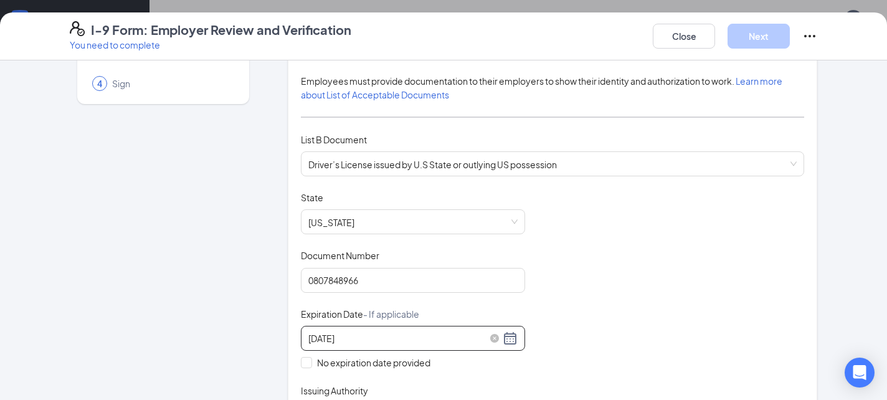
click at [514, 338] on div "07/29/2032" at bounding box center [412, 338] width 209 height 15
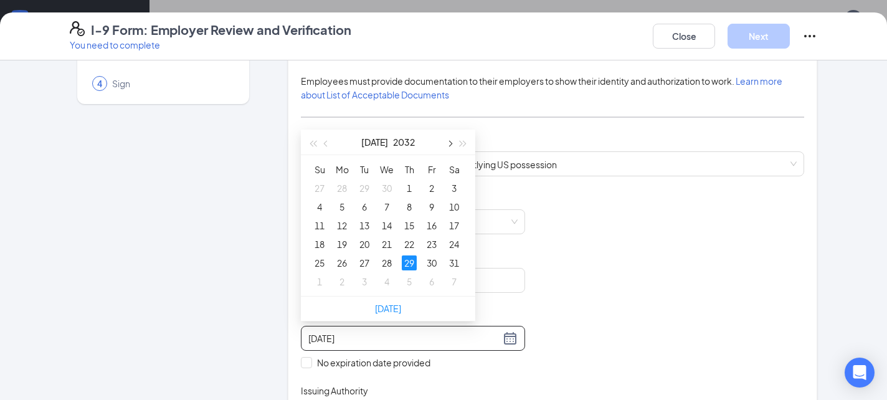
click at [450, 140] on button "button" at bounding box center [449, 142] width 14 height 25
type input "08/29/2032"
click at [322, 255] on td "29" at bounding box center [319, 262] width 22 height 19
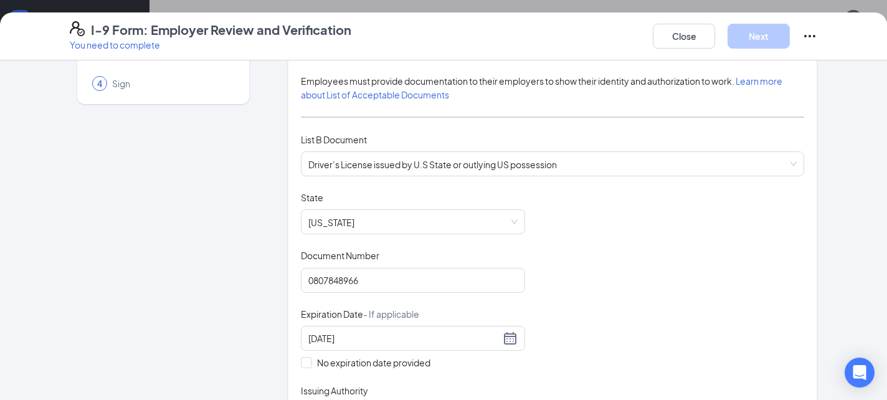
click at [667, 260] on div "Document Title Driver’s License issued by U.S State or outlying US possession S…" at bounding box center [552, 309] width 503 height 237
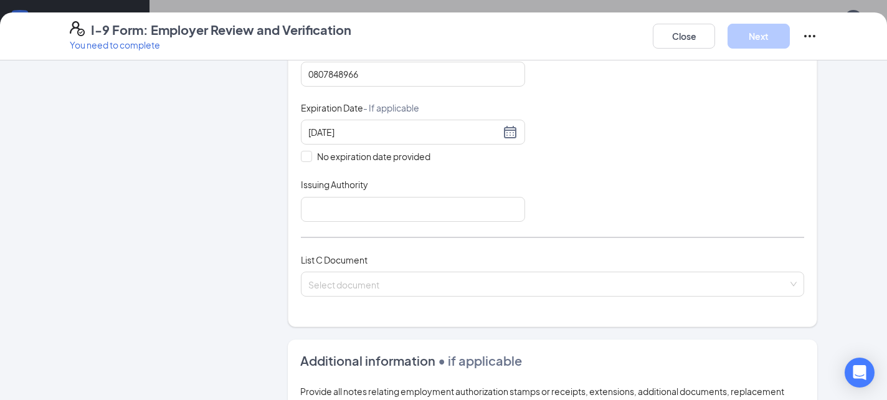
scroll to position [324, 0]
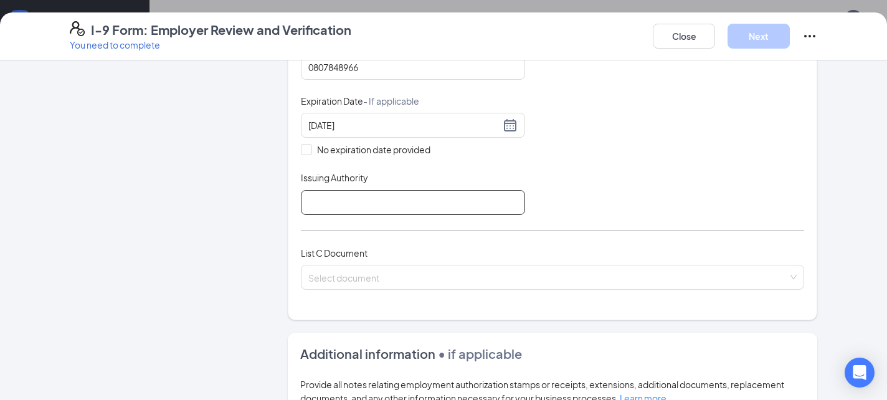
click at [460, 190] on input "Issuing Authority" at bounding box center [413, 202] width 224 height 25
type input "[US_STATE]"
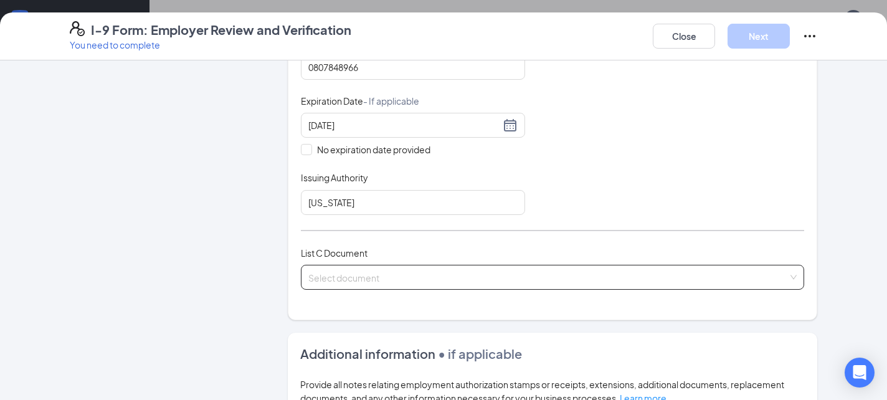
click at [376, 271] on input "search" at bounding box center [548, 274] width 480 height 19
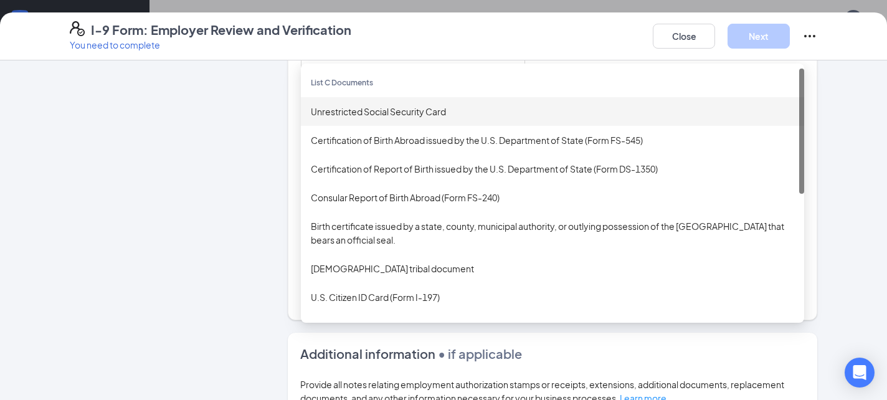
click at [402, 105] on div "Unrestricted Social Security Card" at bounding box center [552, 112] width 483 height 14
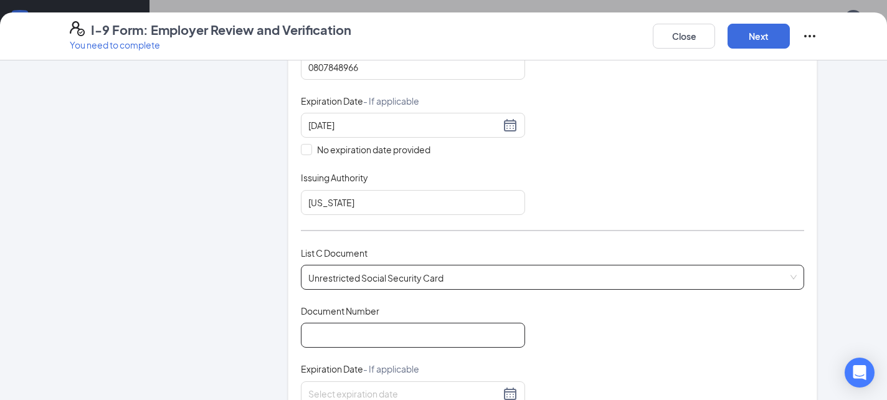
click at [359, 331] on input "Document Number" at bounding box center [413, 335] width 224 height 25
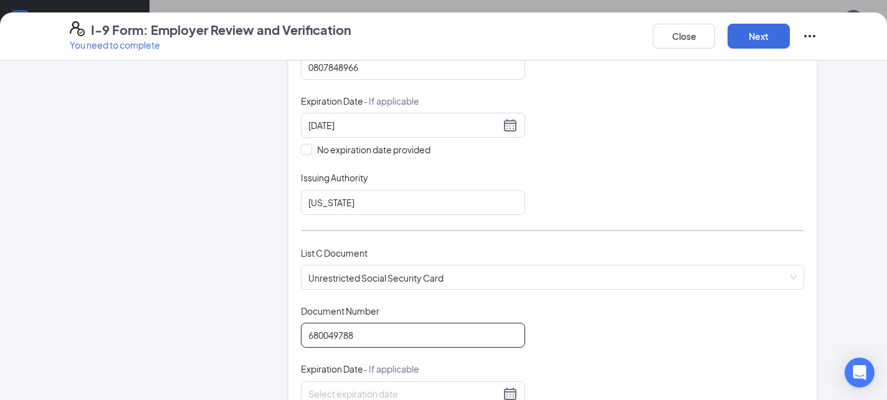
type input "680049788"
click at [133, 155] on div "Employer Information 2 Document Information 3 Review 4 Sign" at bounding box center [163, 294] width 187 height 1090
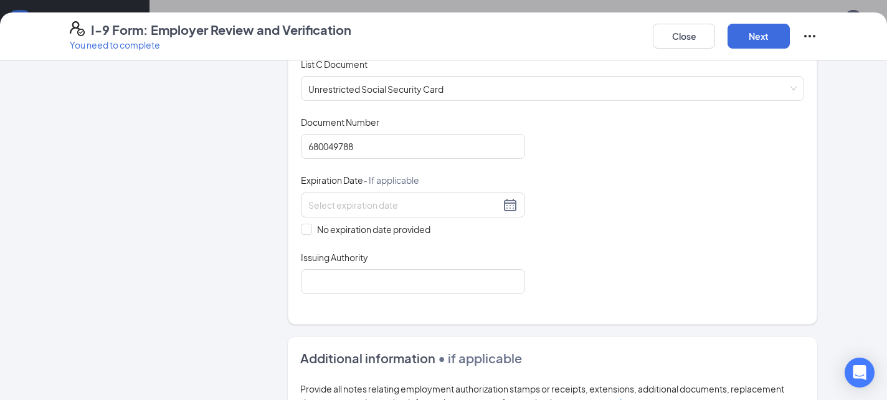
scroll to position [520, 0]
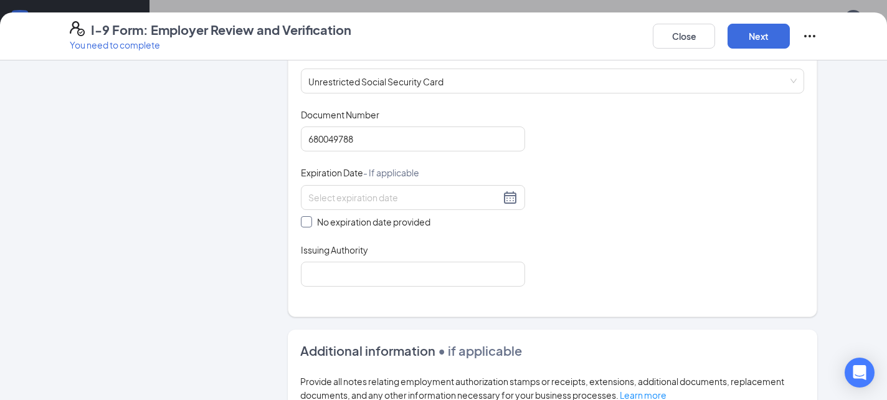
click at [355, 223] on span "No expiration date provided" at bounding box center [373, 222] width 123 height 14
click at [310, 223] on input "No expiration date provided" at bounding box center [305, 220] width 9 height 9
checkbox input "true"
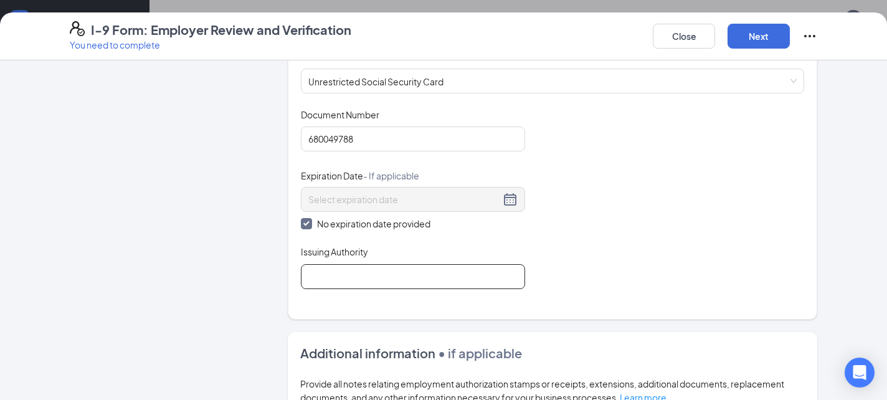
click at [339, 265] on input "Issuing Authority" at bounding box center [413, 276] width 224 height 25
type input "Social Security Administration"
click at [751, 50] on div "Close Next" at bounding box center [735, 36] width 164 height 30
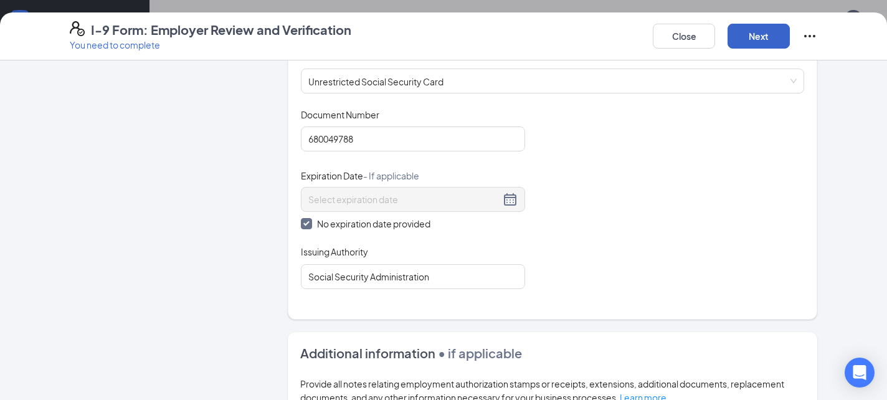
click at [751, 44] on button "Next" at bounding box center [758, 36] width 62 height 25
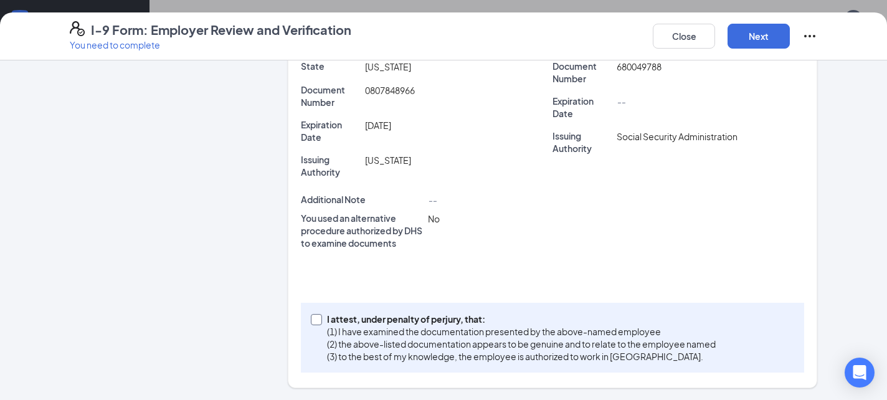
click at [430, 315] on p "I attest, under penalty of perjury, that:" at bounding box center [521, 319] width 389 height 12
click at [319, 315] on input "I attest, under penalty of [PERSON_NAME], that: (1) I have examined the documen…" at bounding box center [315, 318] width 9 height 9
checkbox input "true"
click at [752, 42] on button "Next" at bounding box center [758, 36] width 62 height 25
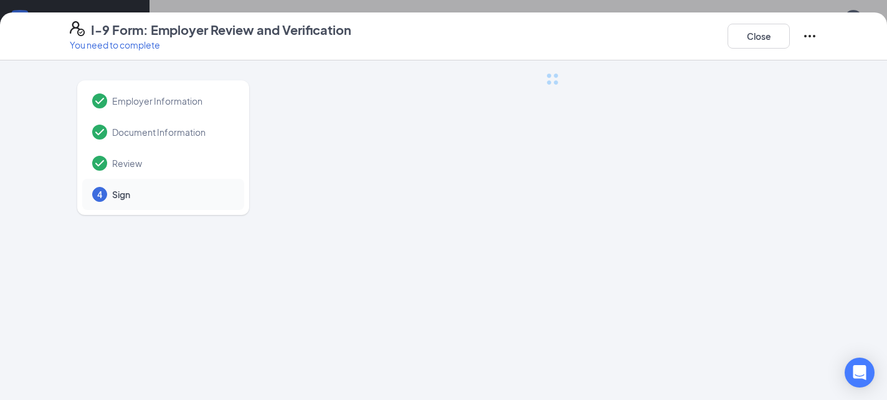
scroll to position [0, 0]
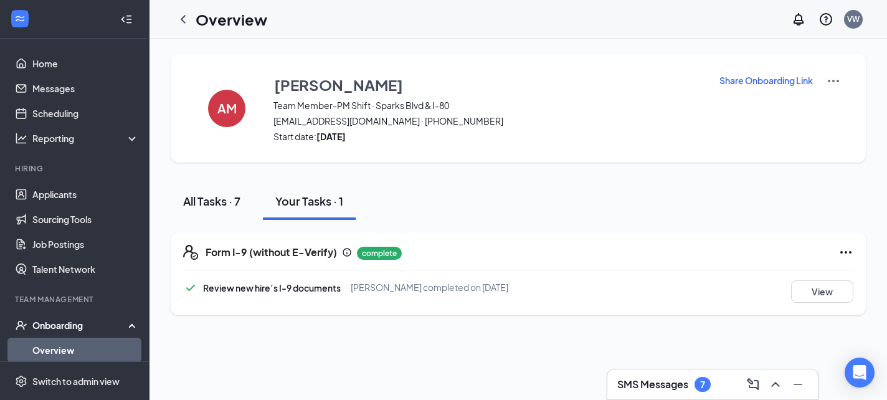
click at [222, 203] on div "All Tasks · 7" at bounding box center [211, 201] width 57 height 16
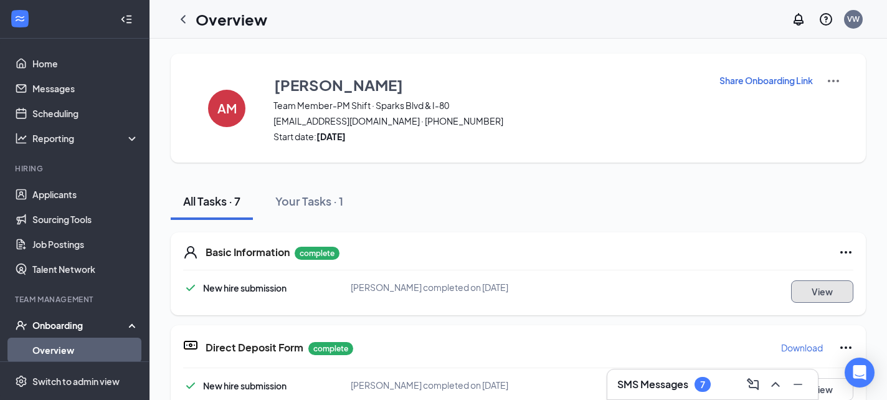
click at [836, 290] on button "View" at bounding box center [822, 291] width 62 height 22
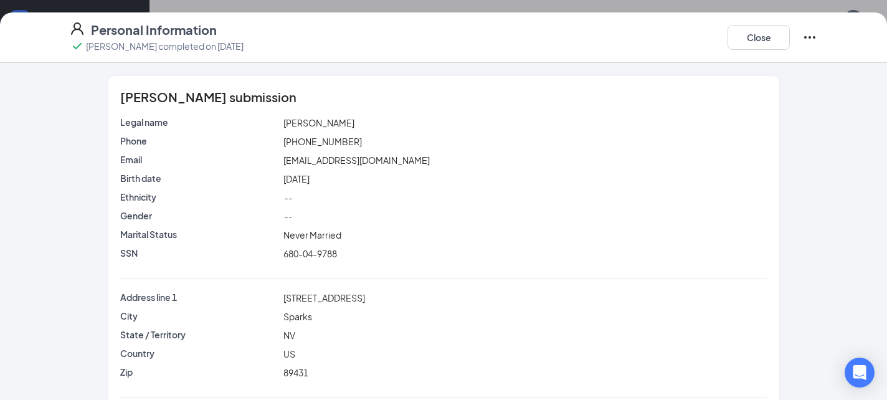
drag, startPoint x: 311, startPoint y: 122, endPoint x: 394, endPoint y: 122, distance: 82.8
click at [394, 123] on div "Ariel M Martinez" at bounding box center [525, 123] width 489 height 14
click at [394, 122] on div "Ariel M Martinez" at bounding box center [525, 123] width 489 height 14
drag, startPoint x: 278, startPoint y: 249, endPoint x: 354, endPoint y: 249, distance: 75.4
click at [354, 249] on div "SSN 680-04-9788" at bounding box center [443, 254] width 651 height 14
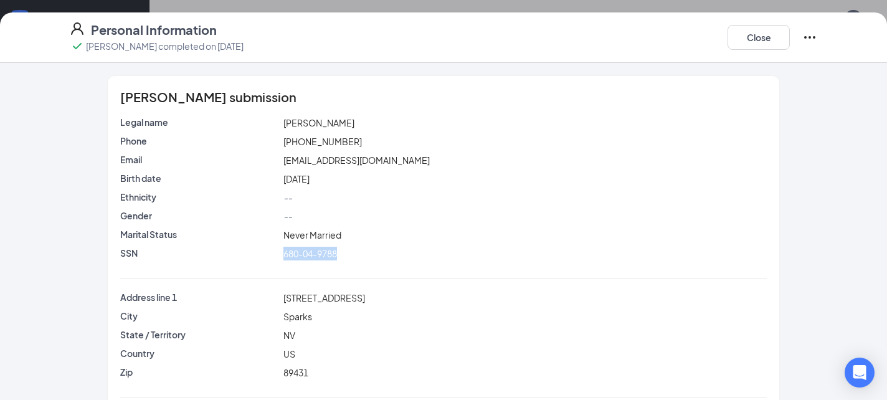
drag, startPoint x: 311, startPoint y: 121, endPoint x: 356, endPoint y: 121, distance: 44.2
click at [356, 121] on div "Ariel M Martinez" at bounding box center [525, 123] width 489 height 14
drag, startPoint x: 281, startPoint y: 120, endPoint x: 301, endPoint y: 121, distance: 20.0
click at [301, 121] on div "Ariel M Martinez" at bounding box center [525, 123] width 489 height 14
drag, startPoint x: 280, startPoint y: 292, endPoint x: 386, endPoint y: 289, distance: 105.9
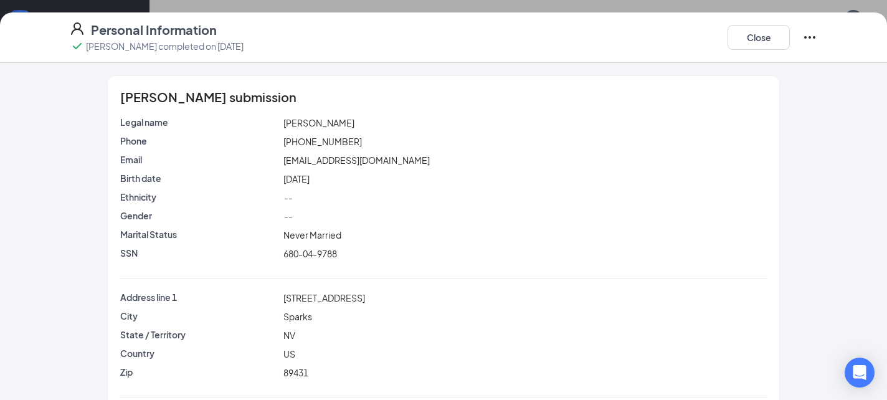
click at [386, 289] on div "Legal name Ariel M Martinez Phone (775) 842-3582 Email arielmartinez2008@icloud…" at bounding box center [443, 291] width 646 height 350
drag, startPoint x: 279, startPoint y: 300, endPoint x: 389, endPoint y: 298, distance: 110.3
click at [389, 298] on div "Address line 1 1340 Tanglewood Dr" at bounding box center [443, 298] width 651 height 14
drag, startPoint x: 278, startPoint y: 369, endPoint x: 335, endPoint y: 369, distance: 56.7
click at [335, 369] on div "Zip 89431" at bounding box center [443, 373] width 651 height 14
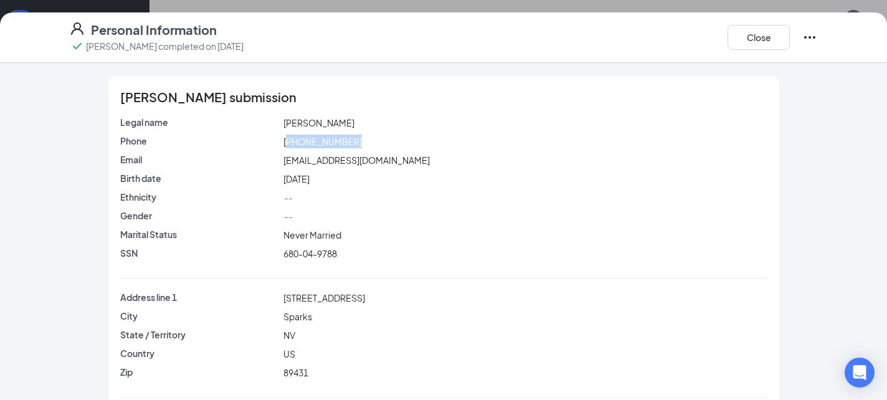
drag, startPoint x: 286, startPoint y: 141, endPoint x: 377, endPoint y: 144, distance: 91.0
click at [377, 144] on div "(775) 842-3582" at bounding box center [525, 142] width 489 height 14
drag, startPoint x: 279, startPoint y: 156, endPoint x: 430, endPoint y: 157, distance: 151.3
click at [430, 157] on div "Email arielmartinez2008@icloud.com" at bounding box center [443, 160] width 651 height 14
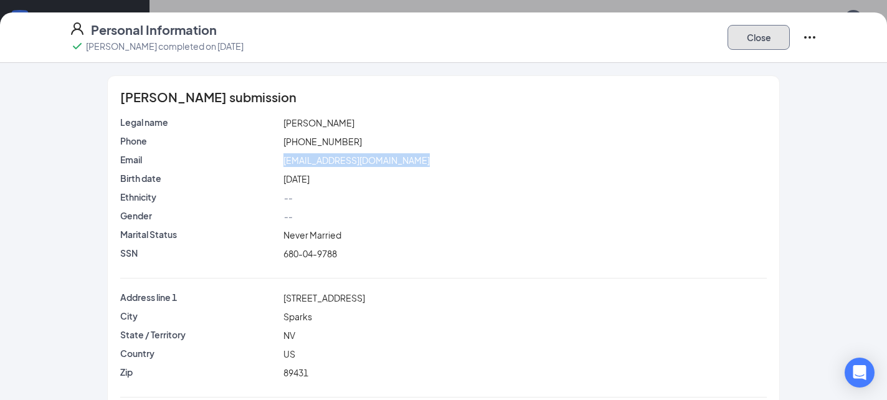
click at [770, 34] on button "Close" at bounding box center [758, 37] width 62 height 25
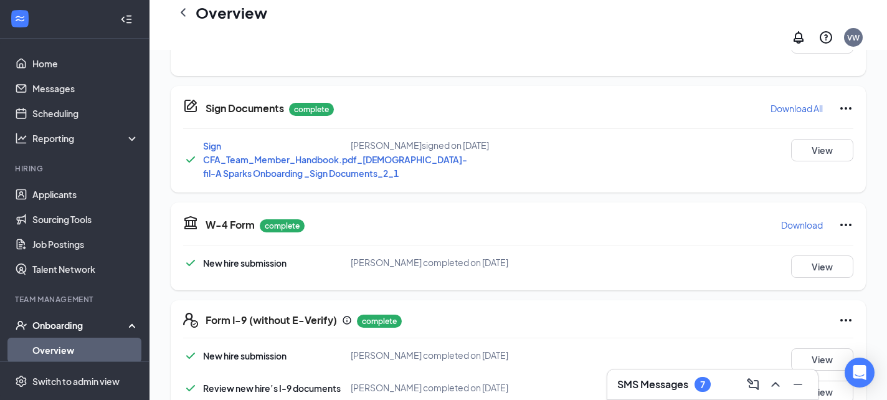
scroll to position [83, 0]
click at [791, 263] on button "View" at bounding box center [822, 265] width 62 height 22
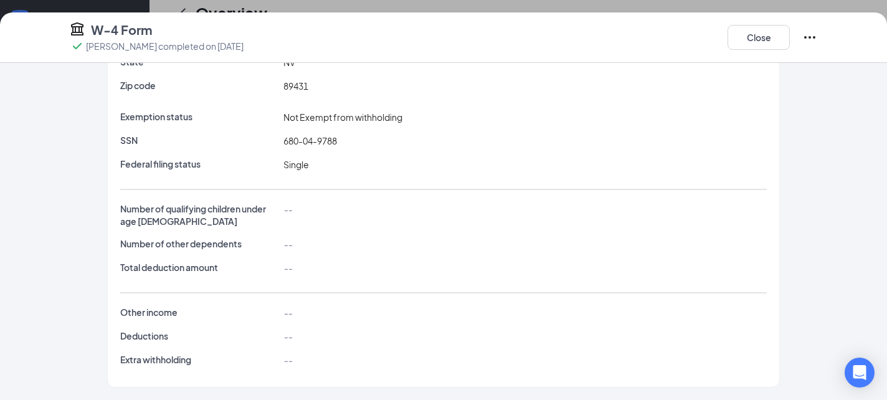
scroll to position [389, 0]
click at [744, 35] on button "Close" at bounding box center [758, 37] width 62 height 25
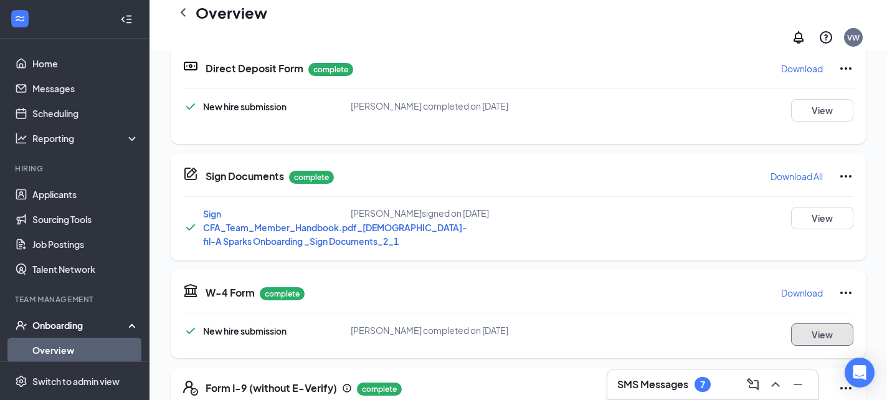
scroll to position [0, 0]
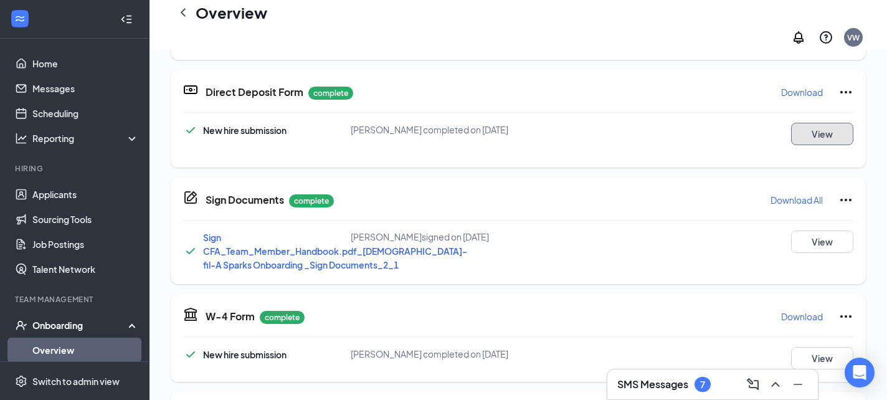
click at [813, 130] on button "View" at bounding box center [822, 134] width 62 height 22
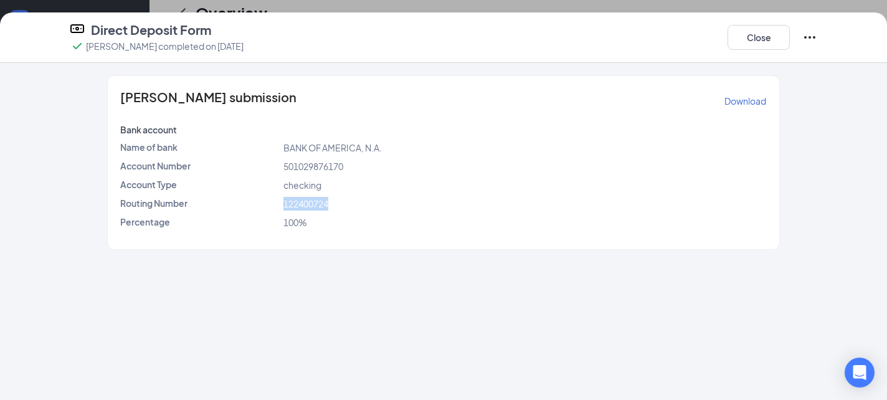
drag, startPoint x: 277, startPoint y: 202, endPoint x: 358, endPoint y: 201, distance: 81.0
click at [358, 201] on div "Routing Number 122400724" at bounding box center [443, 204] width 651 height 14
drag, startPoint x: 277, startPoint y: 164, endPoint x: 382, endPoint y: 164, distance: 105.3
click at [382, 164] on div "Account Number 501029876170" at bounding box center [443, 166] width 651 height 14
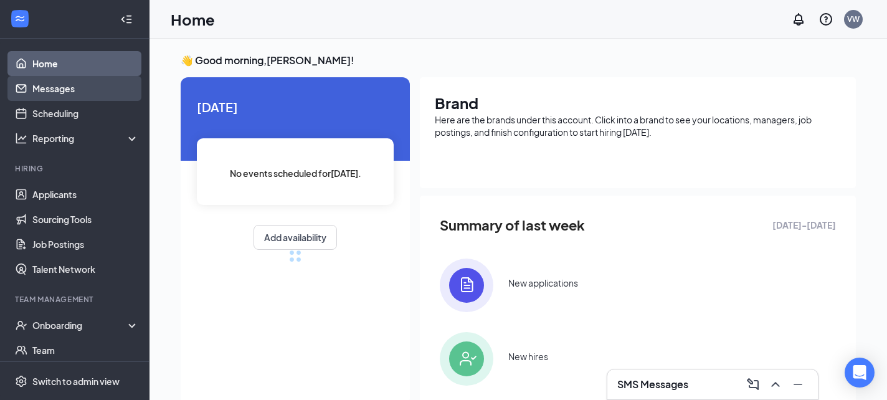
click at [92, 93] on link "Messages" at bounding box center [85, 88] width 106 height 25
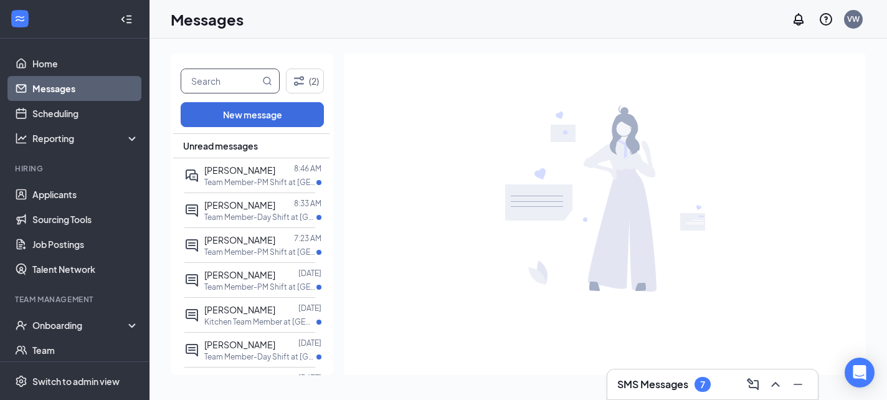
click at [211, 84] on input "text" at bounding box center [220, 81] width 78 height 24
type input "haddon"
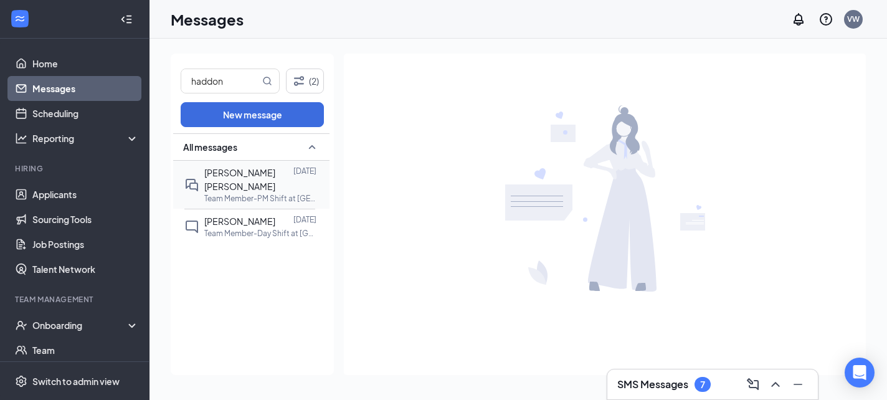
click at [205, 190] on div "[PERSON_NAME] [PERSON_NAME] [DATE] Team Member-PM Shift at [GEOGRAPHIC_DATA] & …" at bounding box center [249, 185] width 131 height 48
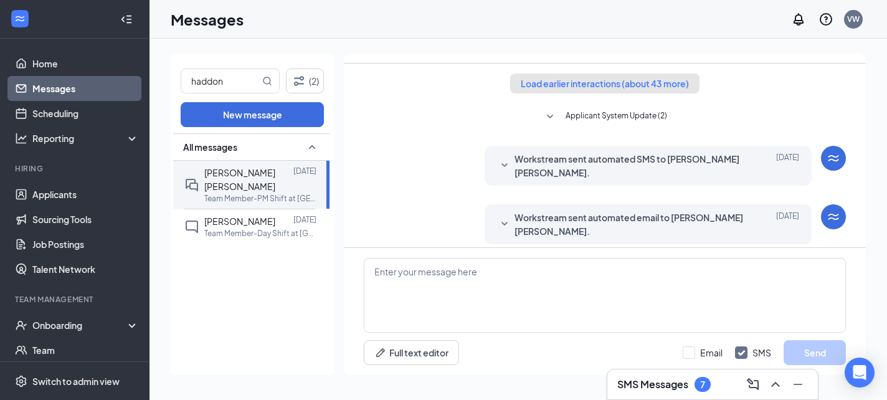
click at [596, 80] on button "Load earlier interactions (about 43 more)" at bounding box center [604, 83] width 189 height 20
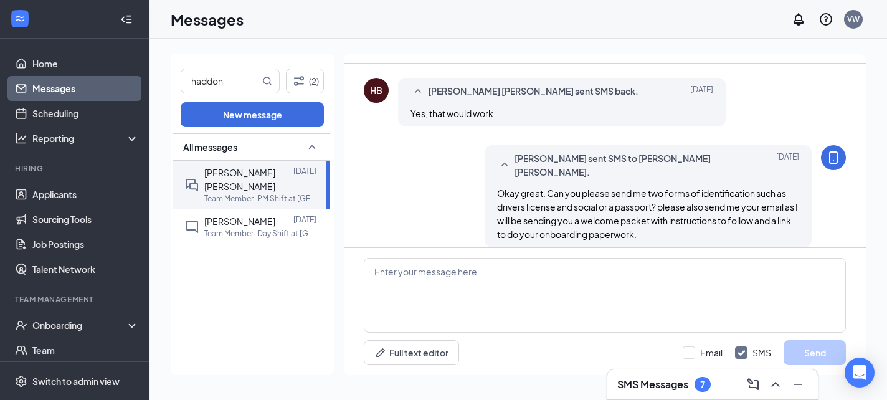
scroll to position [2557, 0]
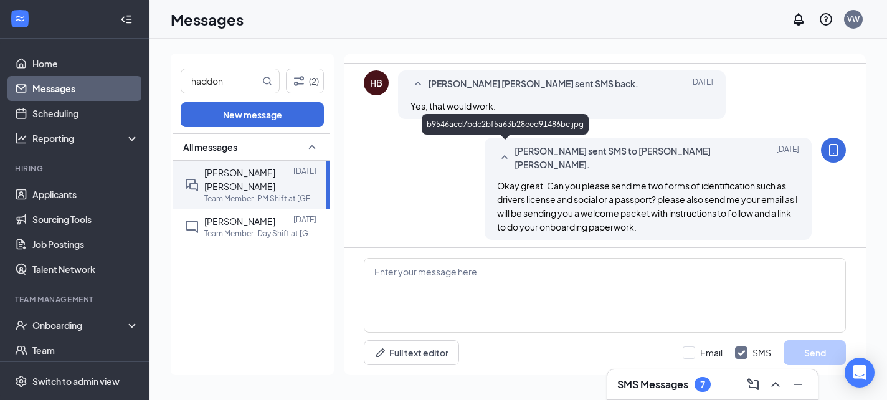
click at [544, 303] on span "b9546acd7bdc2bf5a63b28eed91486bc.jpg" at bounding box center [531, 308] width 180 height 11
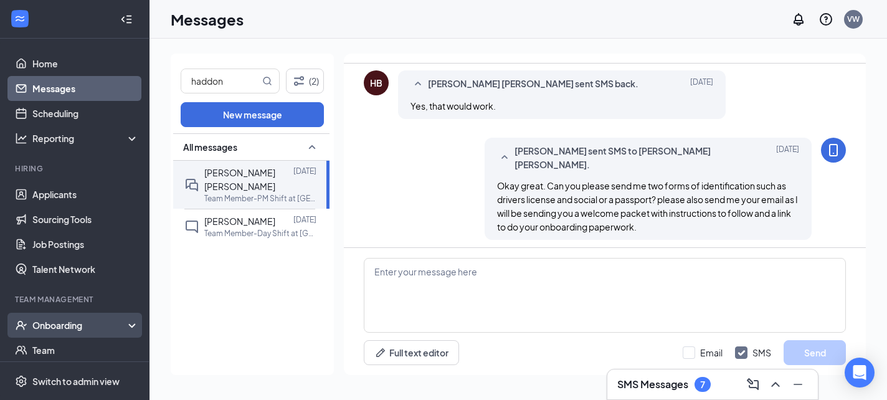
click at [69, 324] on div "Onboarding" at bounding box center [80, 325] width 96 height 12
click at [71, 348] on link "Overview" at bounding box center [85, 350] width 106 height 25
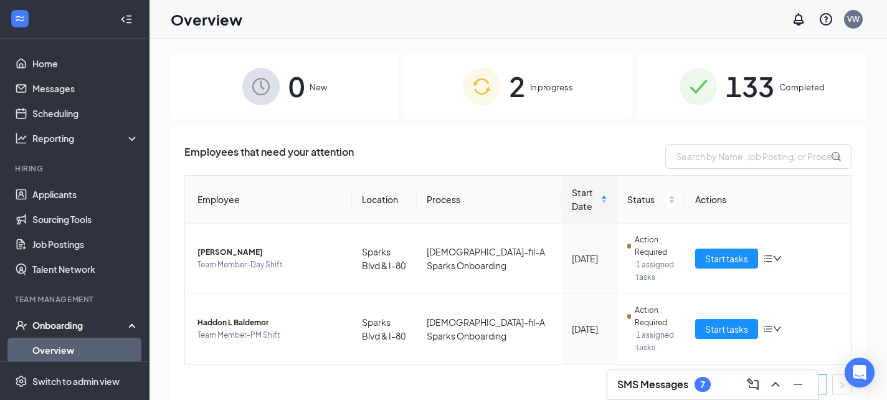
click at [486, 81] on img at bounding box center [481, 86] width 37 height 37
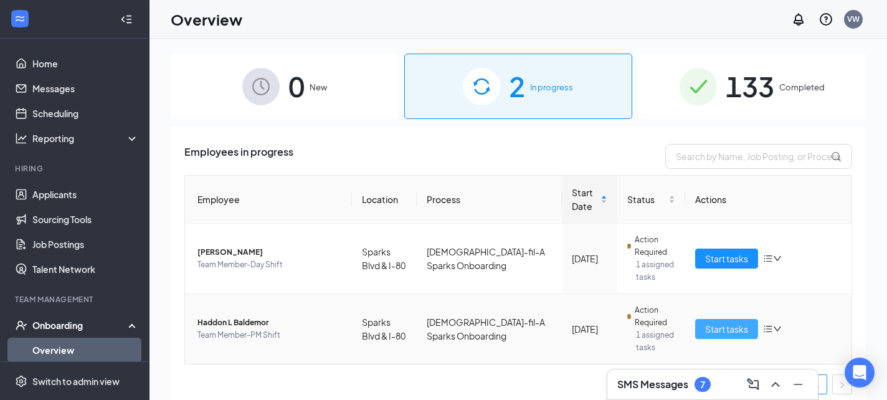
click at [719, 331] on span "Start tasks" at bounding box center [726, 329] width 43 height 14
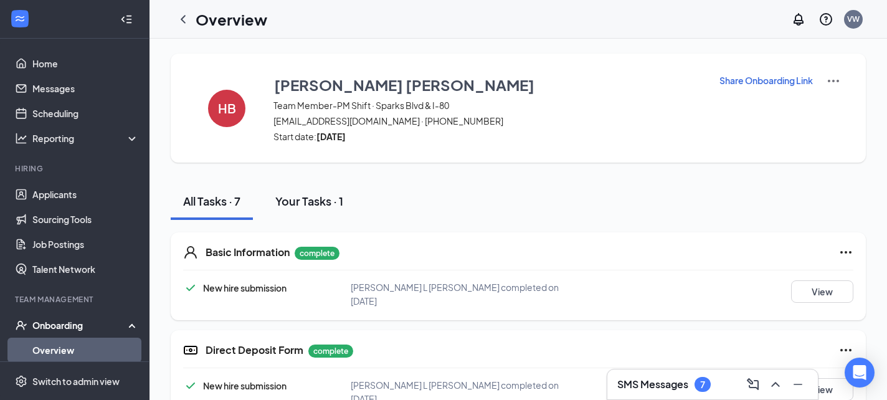
click at [311, 197] on div "Your Tasks · 1" at bounding box center [309, 201] width 68 height 16
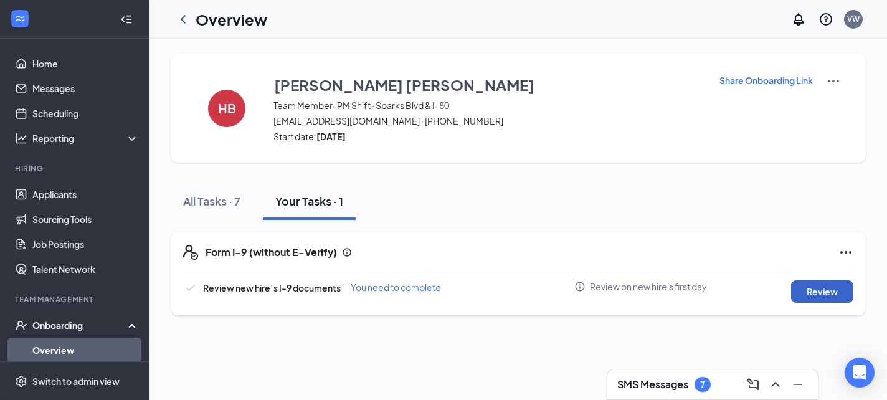
click at [821, 283] on button "Review" at bounding box center [822, 291] width 62 height 22
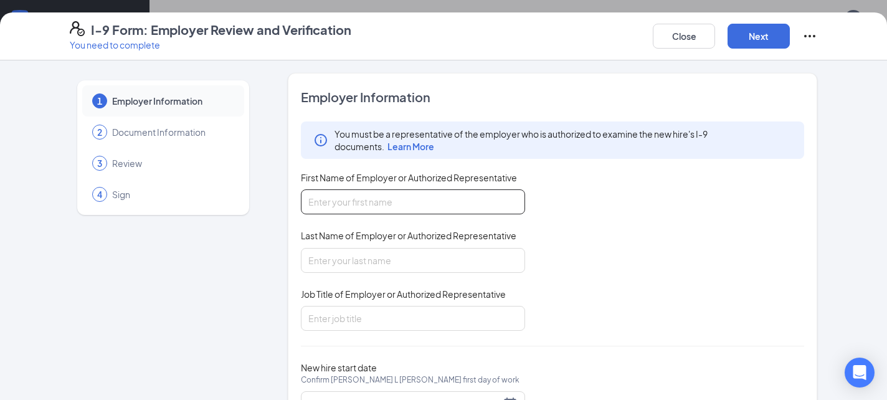
click at [376, 194] on input "First Name of Employer or Authorized Representative" at bounding box center [413, 201] width 224 height 25
type input "[PERSON_NAME]"
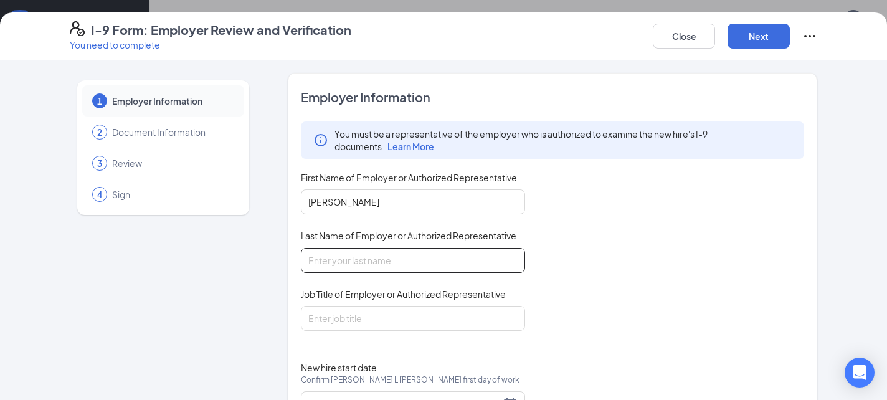
click at [370, 248] on input "Last Name of Employer or Authorized Representative" at bounding box center [413, 260] width 224 height 25
type input "[PERSON_NAME]"
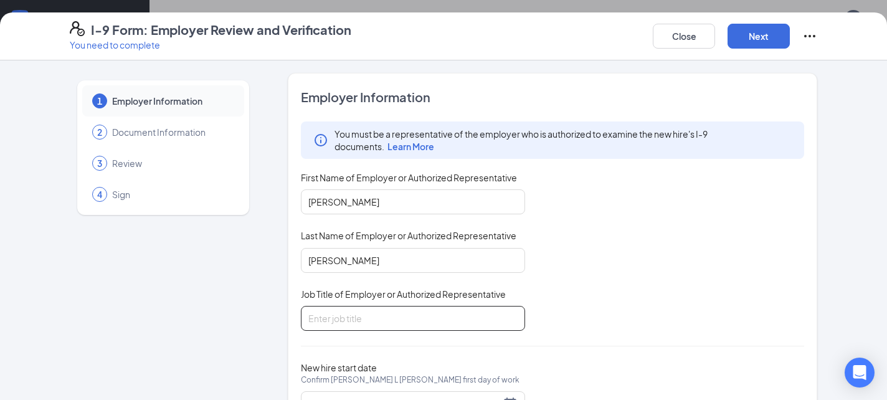
click at [372, 316] on input "Job Title of Employer or Authorized Representative" at bounding box center [413, 318] width 224 height 25
type input "Manager"
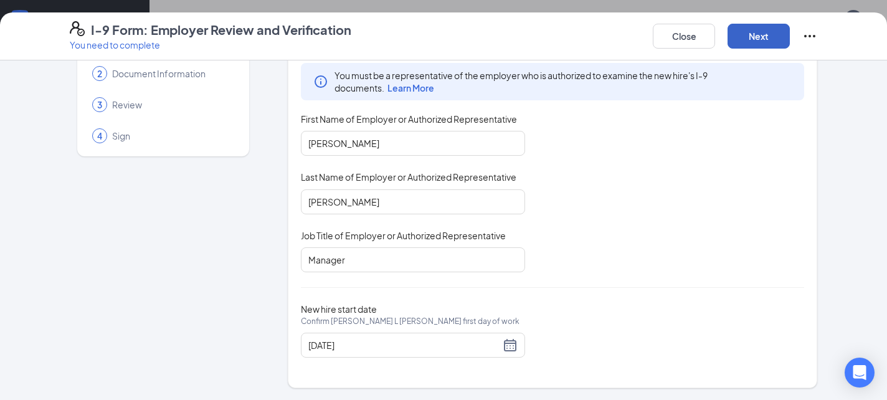
click at [755, 37] on button "Next" at bounding box center [758, 36] width 62 height 25
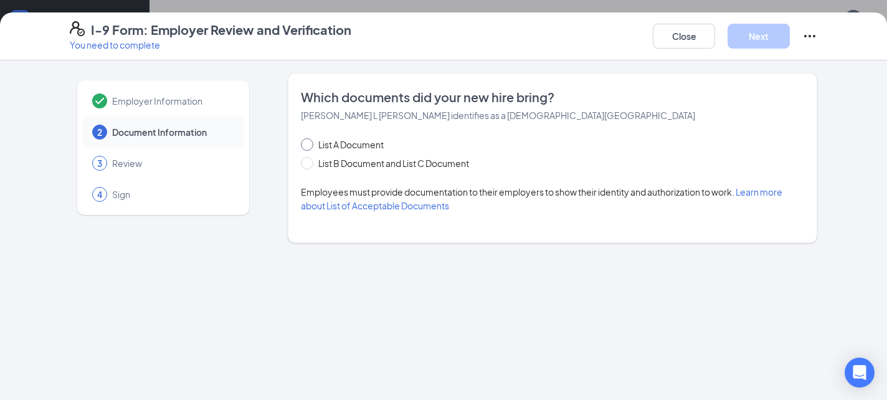
click at [318, 146] on span "List A Document" at bounding box center [350, 145] width 75 height 14
click at [310, 146] on input "List A Document" at bounding box center [305, 142] width 9 height 9
radio input "true"
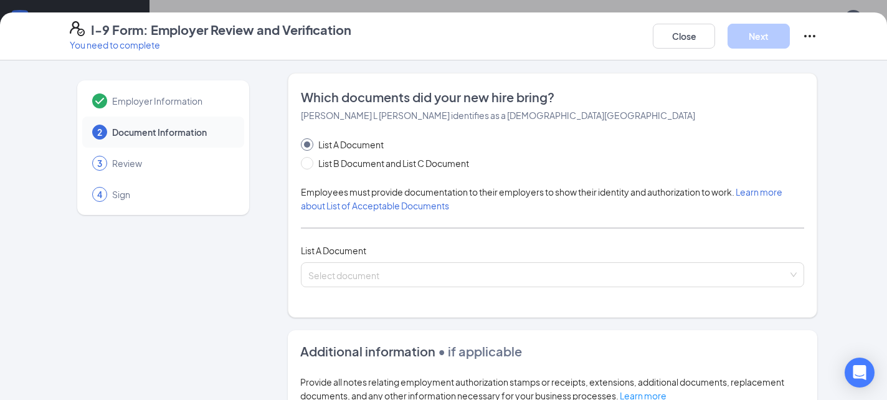
click at [320, 289] on div "Which documents did your new hire bring? [PERSON_NAME] L [PERSON_NAME] identifi…" at bounding box center [552, 195] width 503 height 214
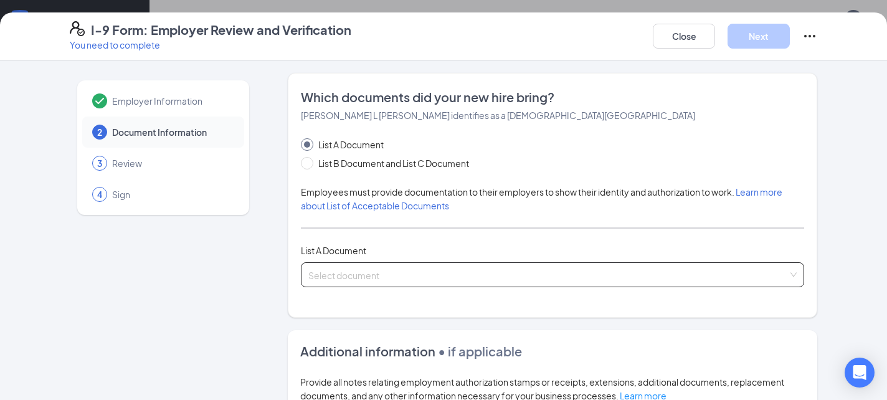
click at [320, 283] on span at bounding box center [548, 275] width 480 height 24
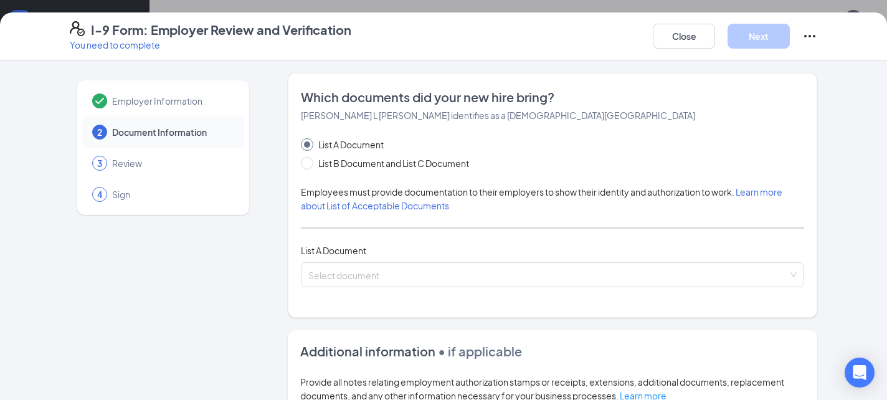
click at [252, 255] on div "Employer Information 2 Document Information 3 Review 4 Sign" at bounding box center [163, 358] width 187 height 570
click at [310, 165] on span at bounding box center [307, 163] width 12 height 12
click at [310, 165] on input "List B Document and List C Document" at bounding box center [305, 161] width 9 height 9
radio input "true"
radio input "false"
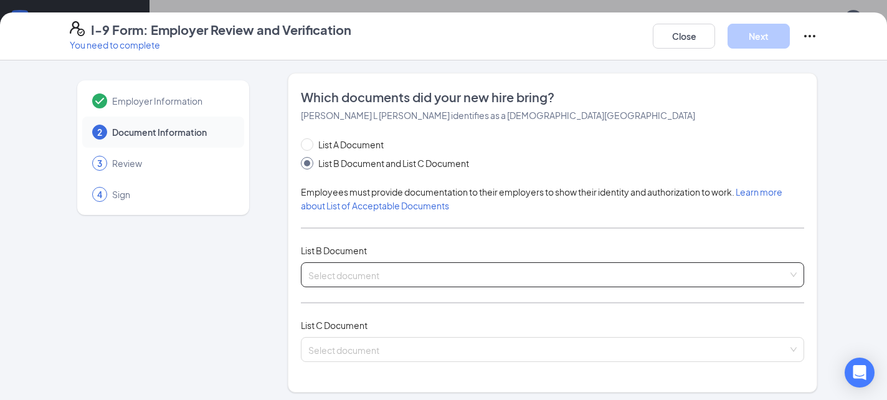
click at [337, 279] on input "search" at bounding box center [548, 272] width 480 height 19
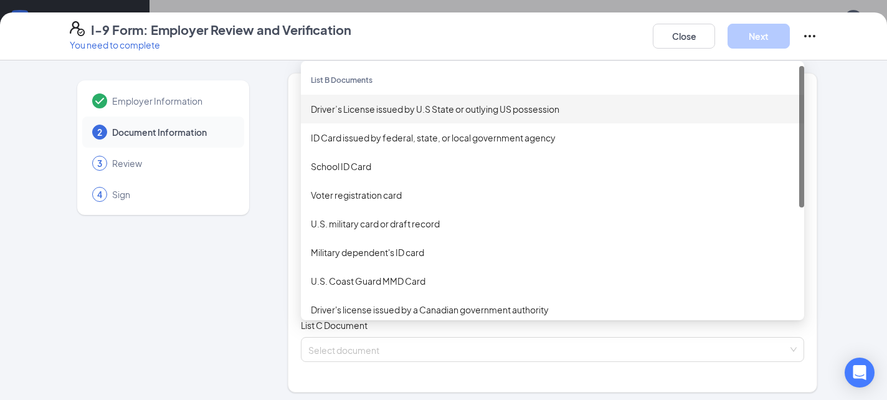
click at [393, 116] on div "Driver’s License issued by U.S State or outlying US possession" at bounding box center [552, 109] width 503 height 29
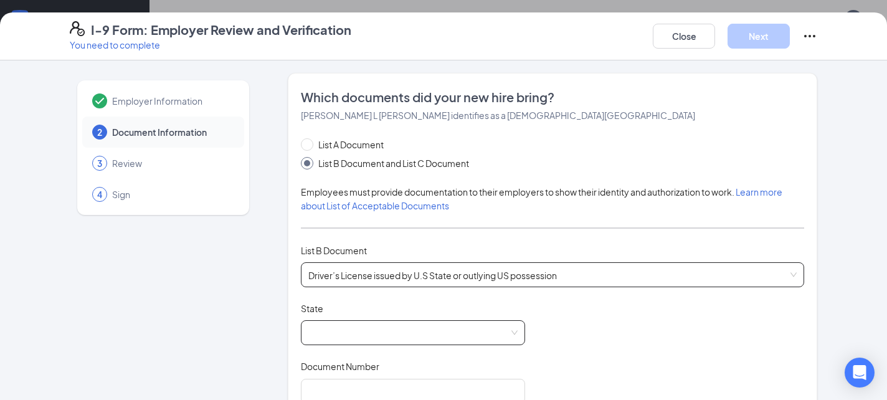
click at [331, 334] on span at bounding box center [412, 333] width 209 height 24
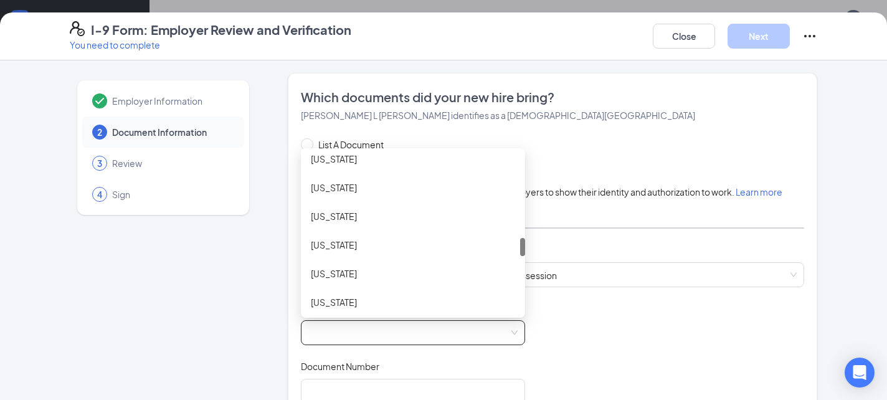
scroll to position [755, 0]
click at [349, 267] on div "[US_STATE]" at bounding box center [413, 272] width 204 height 14
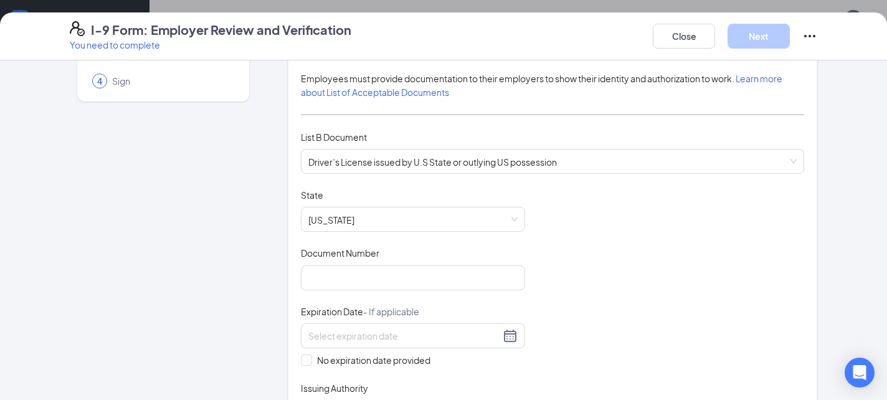
scroll to position [115, 0]
click at [355, 270] on input "Document Number" at bounding box center [413, 275] width 224 height 25
type input "0808032364"
click at [382, 328] on input at bounding box center [404, 334] width 192 height 14
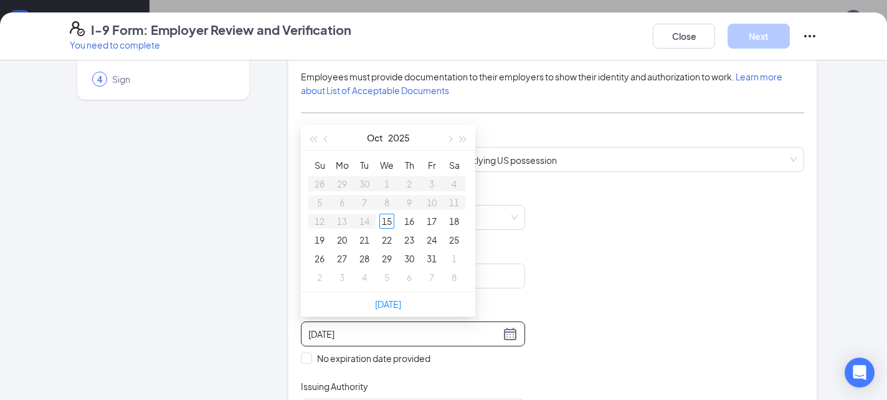
type input "[DATE]"
click at [461, 143] on button "button" at bounding box center [464, 137] width 14 height 25
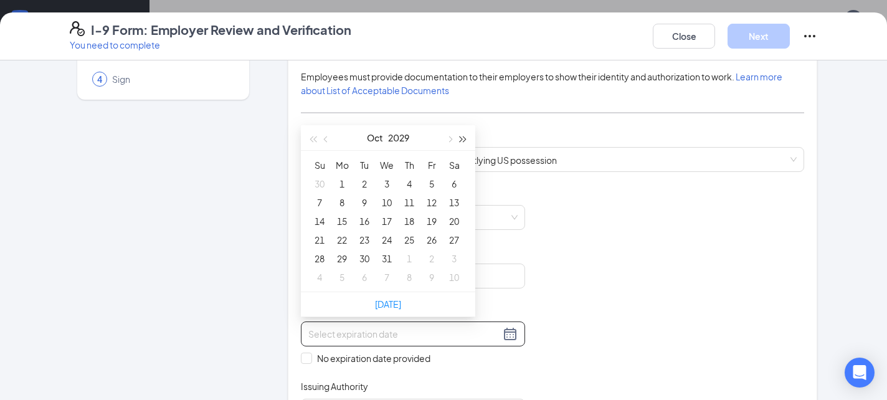
click at [461, 143] on button "button" at bounding box center [464, 137] width 14 height 25
type input "[DATE]"
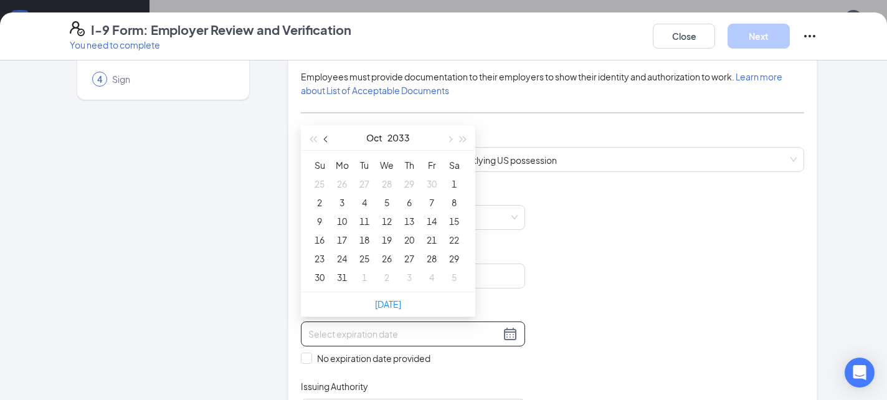
click at [321, 142] on button "button" at bounding box center [326, 137] width 14 height 25
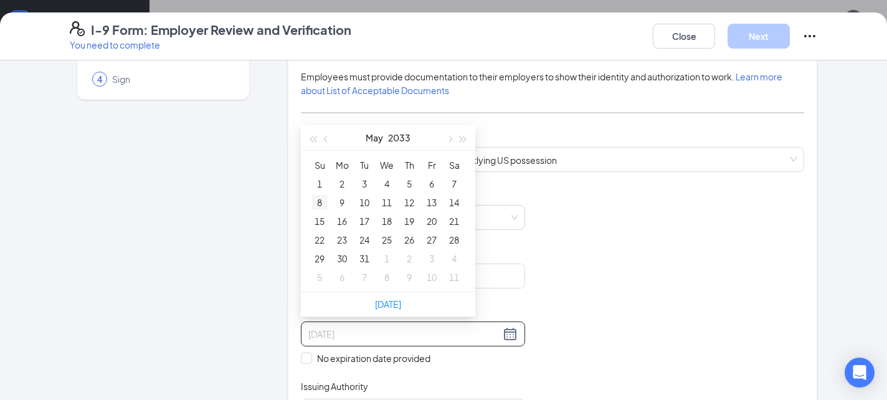
type input "[DATE]"
click at [317, 205] on div "8" at bounding box center [319, 202] width 15 height 15
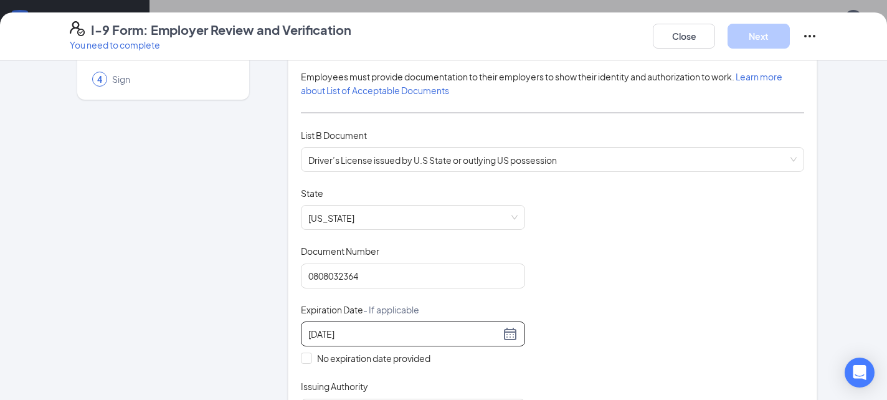
click at [553, 130] on div "List B Document" at bounding box center [552, 135] width 503 height 14
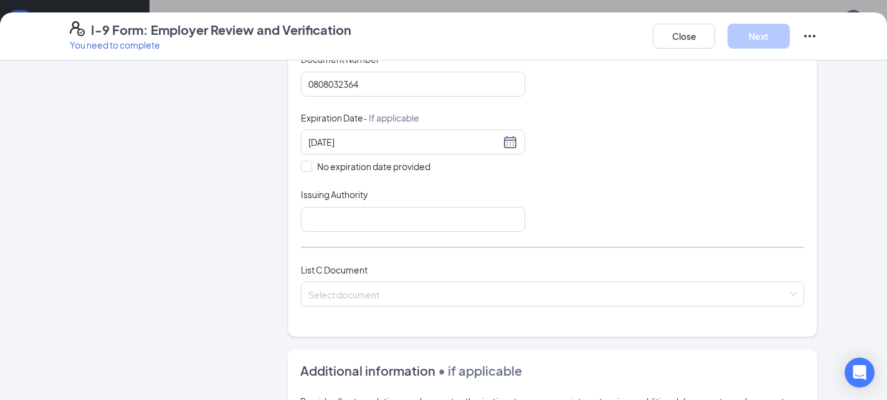
scroll to position [313, 0]
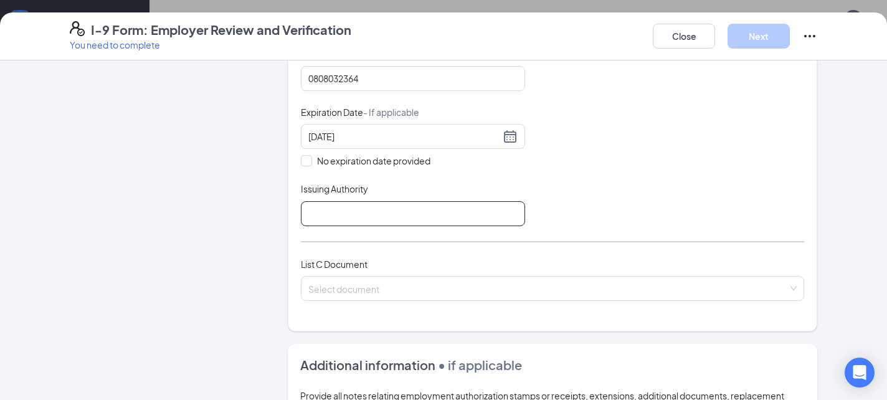
click at [424, 222] on input "Issuing Authority" at bounding box center [413, 213] width 224 height 25
type input "[US_STATE]"
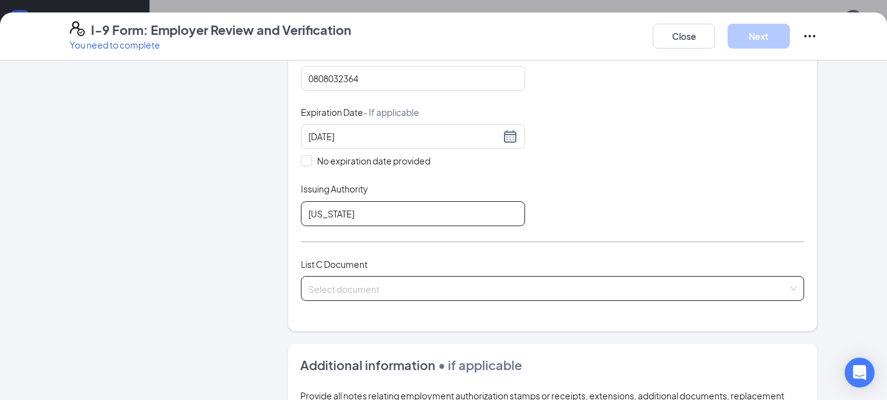
click at [376, 295] on span at bounding box center [548, 289] width 480 height 24
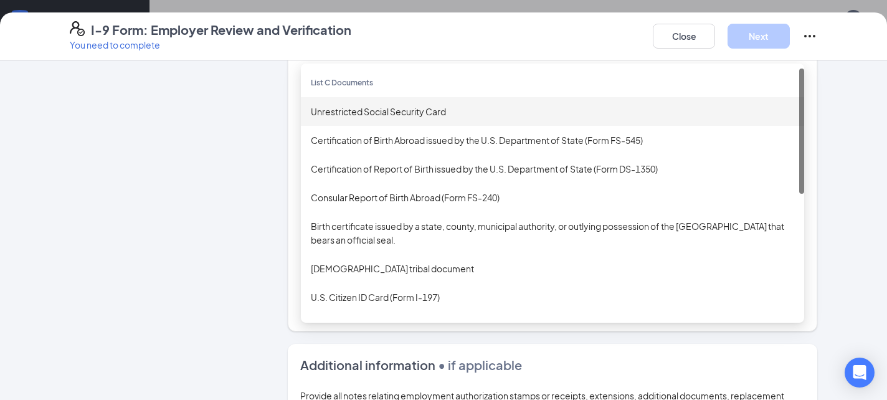
click at [378, 93] on div "List C Documents" at bounding box center [552, 83] width 503 height 29
click at [374, 111] on div "Unrestricted Social Security Card" at bounding box center [552, 112] width 483 height 14
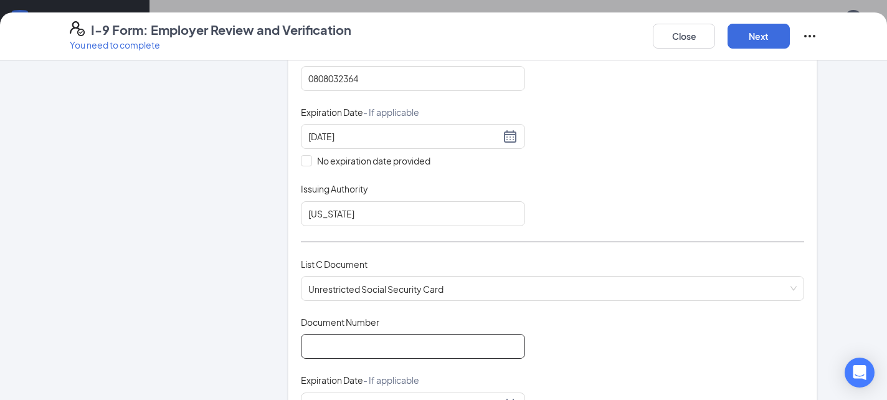
click at [343, 341] on input "Document Number" at bounding box center [413, 346] width 224 height 25
type input "680134995"
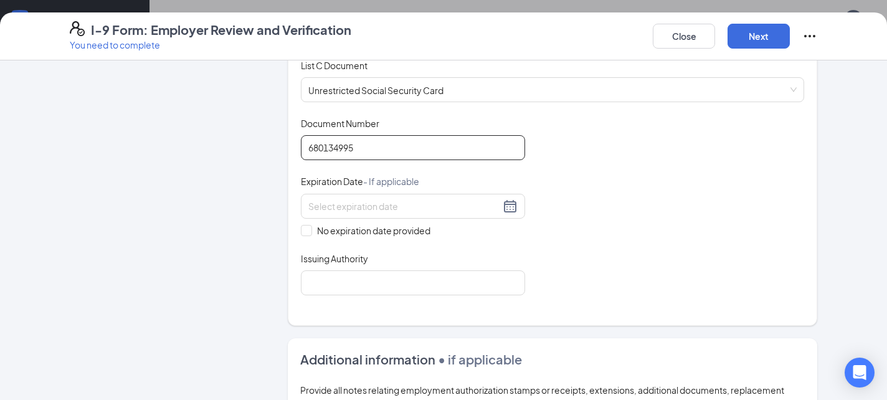
scroll to position [516, 0]
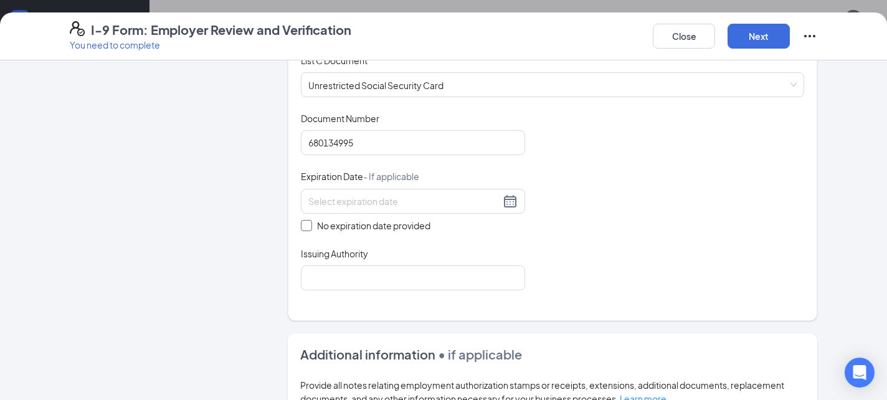
click at [364, 224] on span "No expiration date provided" at bounding box center [373, 226] width 123 height 14
click at [310, 224] on input "No expiration date provided" at bounding box center [305, 224] width 9 height 9
checkbox input "true"
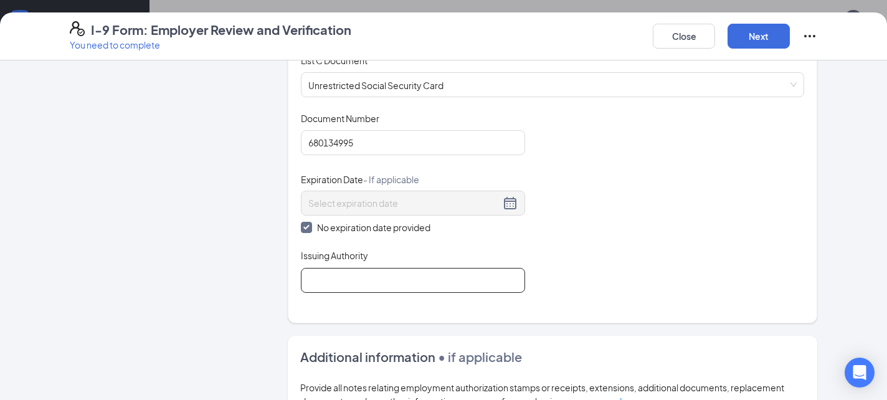
click at [355, 273] on input "Issuing Authority" at bounding box center [413, 280] width 224 height 25
type input "Social Security Administration"
click at [774, 37] on button "Next" at bounding box center [758, 36] width 62 height 25
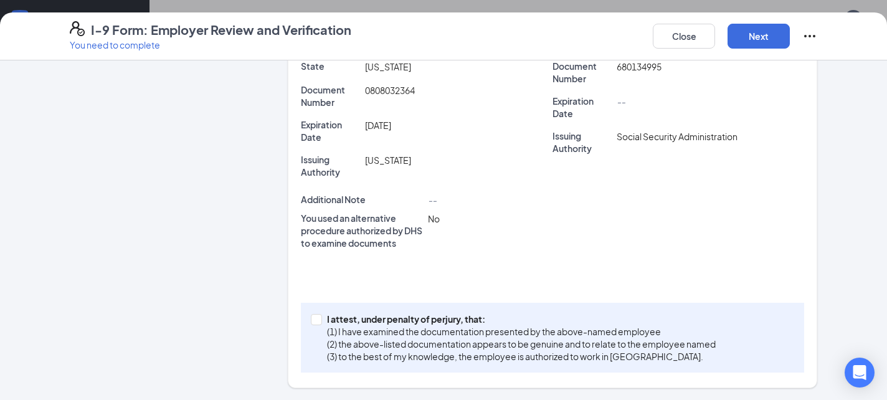
click at [398, 386] on div "Review Please confirm the following information is correct. Employer Informatio…" at bounding box center [552, 66] width 529 height 643
click at [399, 345] on p "(2) the above-listed documentation appears to be genuine and to relate to the e…" at bounding box center [521, 344] width 389 height 12
click at [319, 323] on input "I attest, under penalty of [PERSON_NAME], that: (1) I have examined the documen…" at bounding box center [315, 318] width 9 height 9
checkbox input "true"
click at [760, 31] on button "Next" at bounding box center [758, 36] width 62 height 25
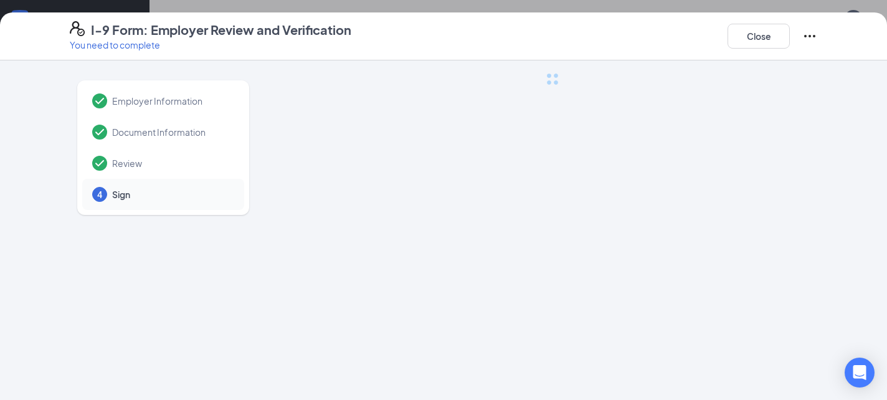
scroll to position [0, 0]
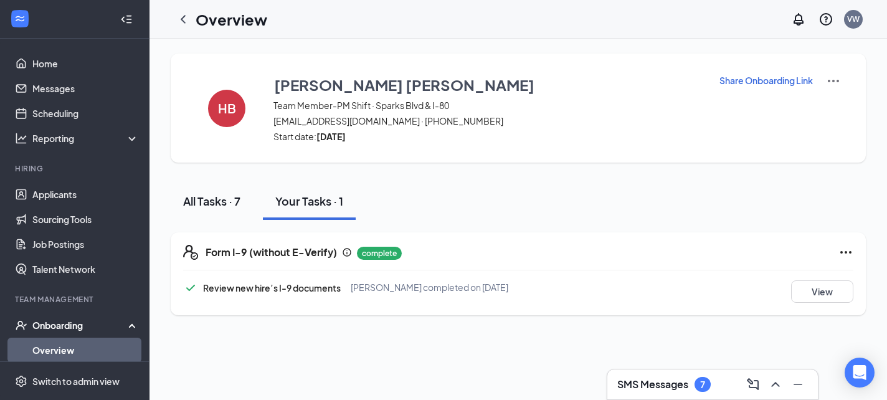
click at [202, 197] on div "All Tasks · 7" at bounding box center [211, 201] width 57 height 16
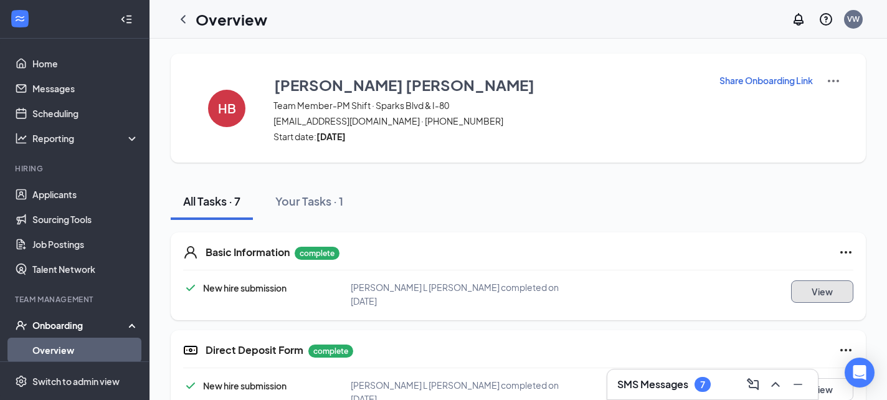
click at [834, 297] on button "View" at bounding box center [822, 291] width 62 height 22
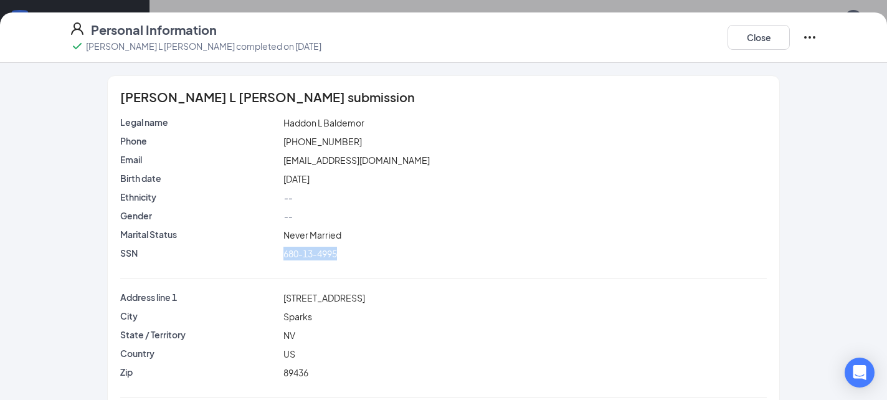
drag, startPoint x: 277, startPoint y: 254, endPoint x: 420, endPoint y: 255, distance: 143.2
click at [420, 255] on div "SSN 680-13-4995" at bounding box center [443, 254] width 651 height 14
copy div "680-13-4995"
drag, startPoint x: 324, startPoint y: 121, endPoint x: 376, endPoint y: 121, distance: 51.1
click at [376, 121] on div "Haddon L Baldemor" at bounding box center [525, 123] width 489 height 14
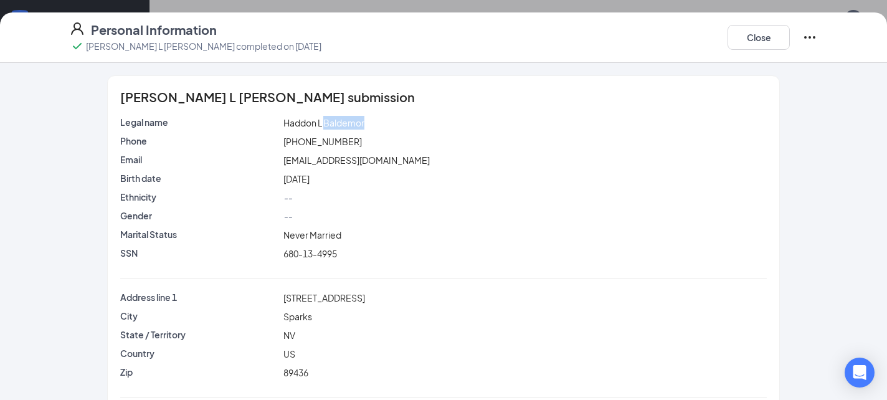
copy span "Baldemor"
drag, startPoint x: 275, startPoint y: 117, endPoint x: 314, endPoint y: 119, distance: 38.7
click at [315, 120] on div "Legal name [PERSON_NAME] L [PERSON_NAME]" at bounding box center [443, 123] width 651 height 14
copy div "Haddon"
drag, startPoint x: 268, startPoint y: 300, endPoint x: 389, endPoint y: 300, distance: 120.8
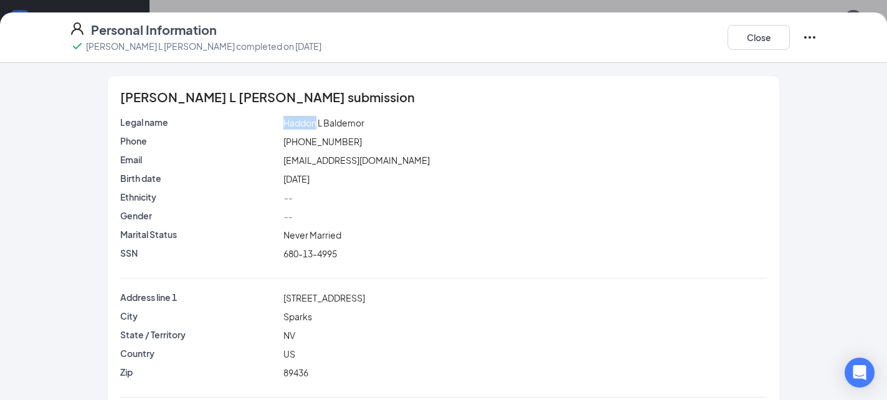
click at [389, 300] on div "Address line [STREET_ADDRESS]" at bounding box center [443, 298] width 651 height 14
copy div "[STREET_ADDRESS]"
drag, startPoint x: 263, startPoint y: 374, endPoint x: 339, endPoint y: 373, distance: 75.4
click at [339, 373] on div "Zip 89436" at bounding box center [443, 373] width 651 height 14
copy div "89436"
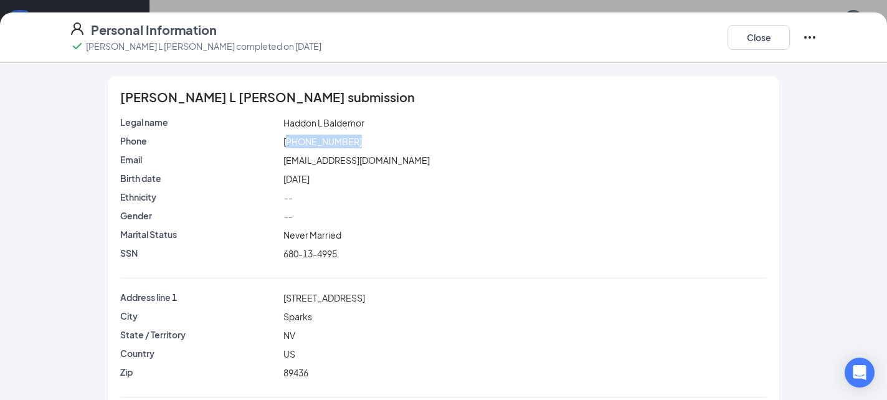
drag, startPoint x: 286, startPoint y: 138, endPoint x: 371, endPoint y: 138, distance: 84.1
click at [371, 138] on div "[PHONE_NUMBER]" at bounding box center [525, 142] width 489 height 14
copy span "775) 900-7637"
drag, startPoint x: 276, startPoint y: 156, endPoint x: 449, endPoint y: 155, distance: 173.1
click at [450, 155] on div "Email [EMAIL_ADDRESS][DOMAIN_NAME]" at bounding box center [443, 160] width 651 height 14
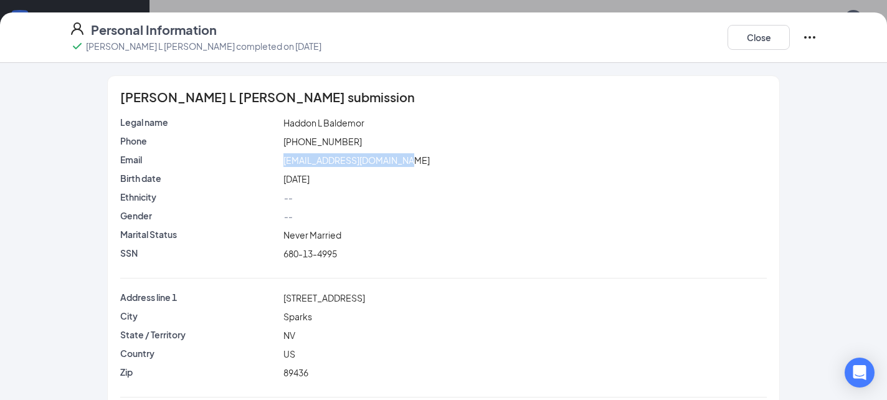
copy div "[EMAIL_ADDRESS][DOMAIN_NAME]"
click at [778, 37] on button "Close" at bounding box center [758, 37] width 62 height 25
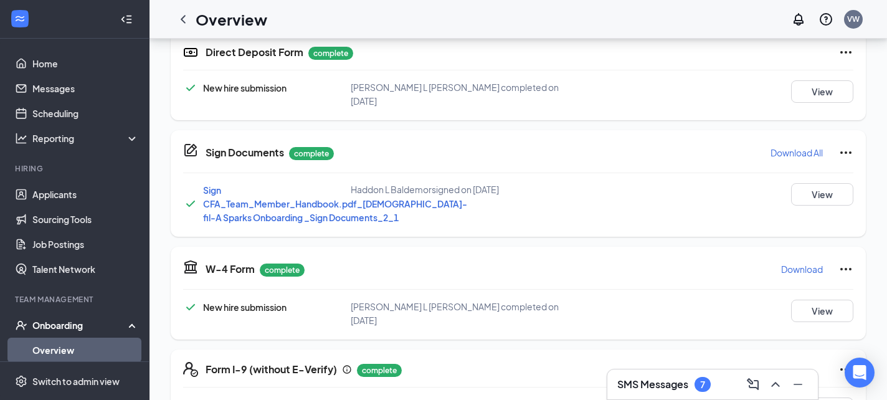
scroll to position [357, 0]
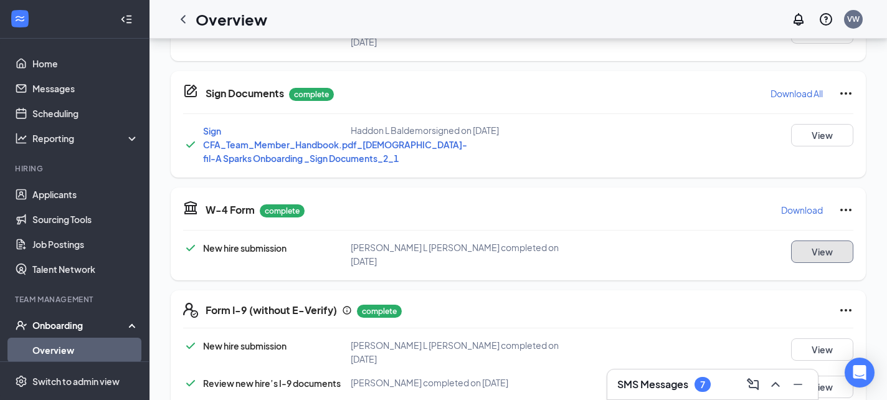
click at [810, 263] on button "View" at bounding box center [822, 251] width 62 height 22
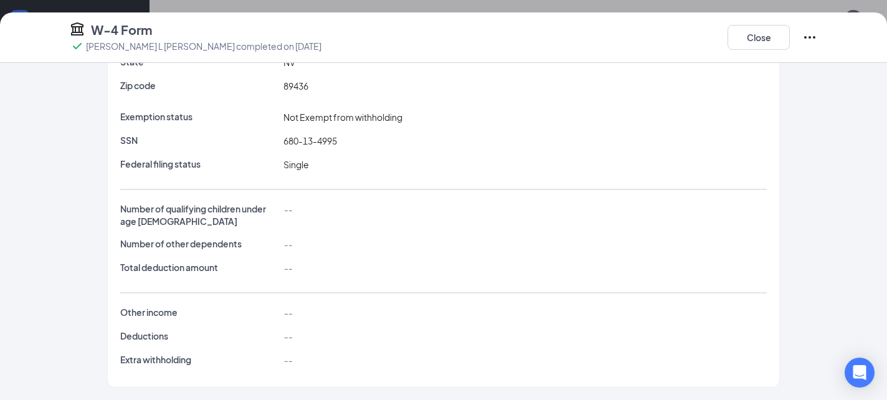
scroll to position [499, 0]
click at [752, 40] on button "Close" at bounding box center [758, 37] width 62 height 25
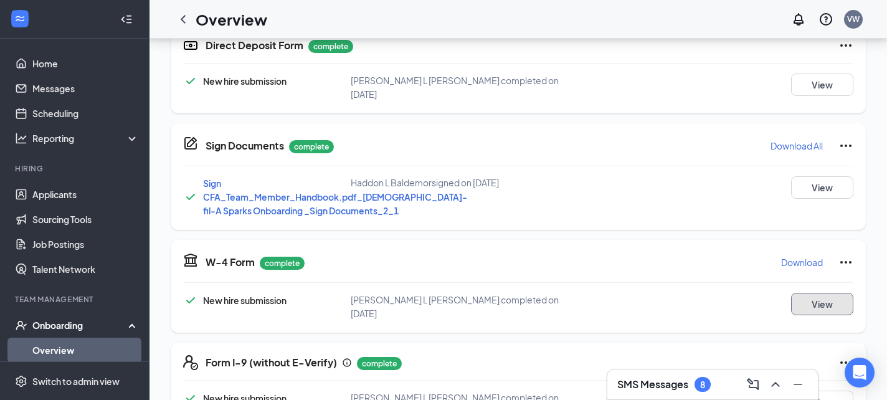
scroll to position [234, 0]
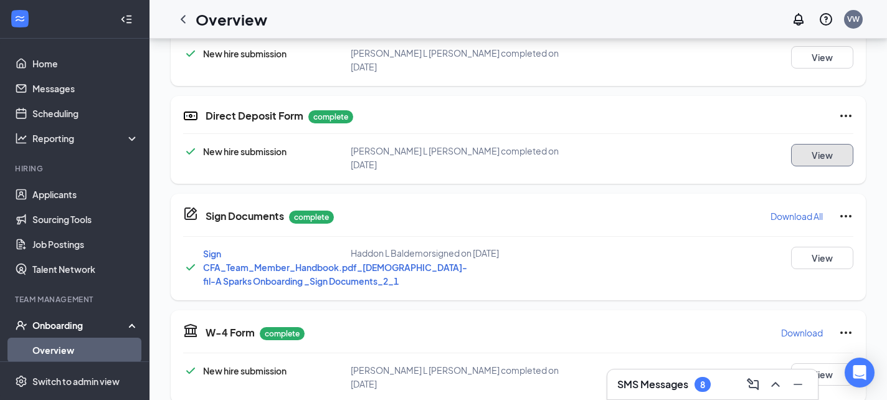
click at [837, 156] on button "View" at bounding box center [822, 155] width 62 height 22
